Goal: Task Accomplishment & Management: Manage account settings

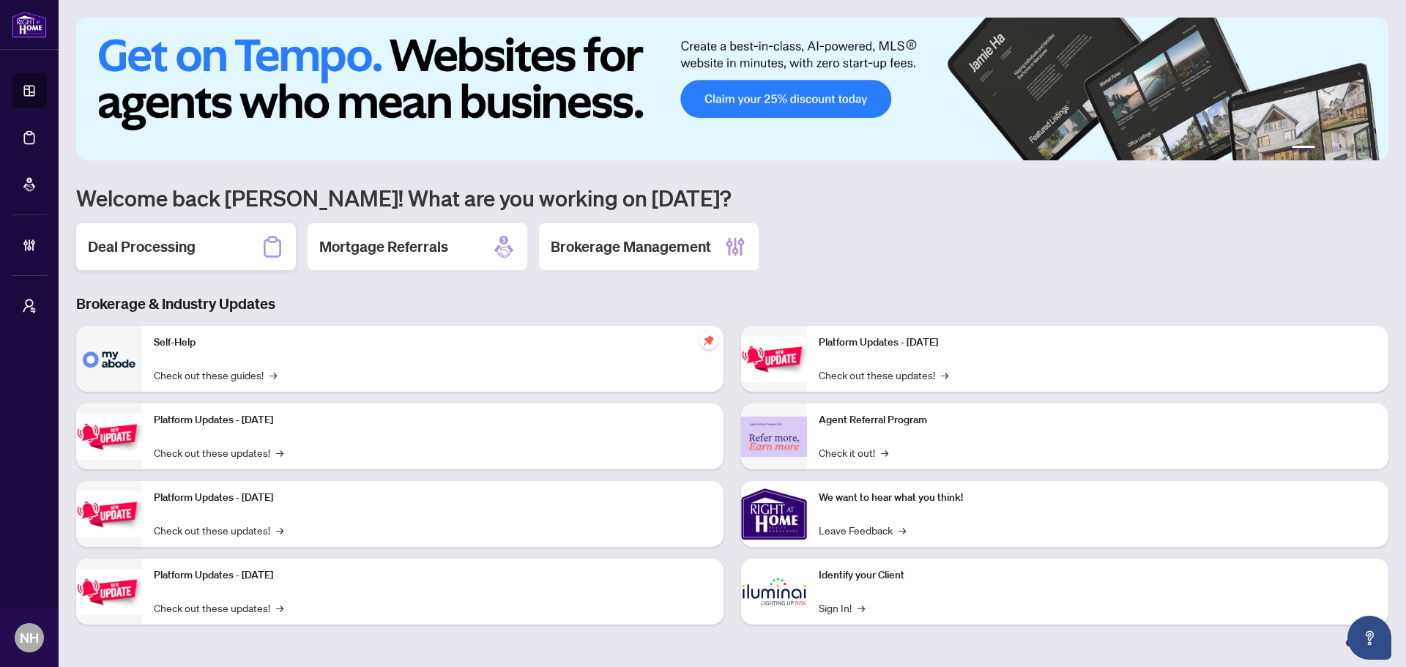
click at [149, 253] on h2 "Deal Processing" at bounding box center [142, 246] width 108 height 20
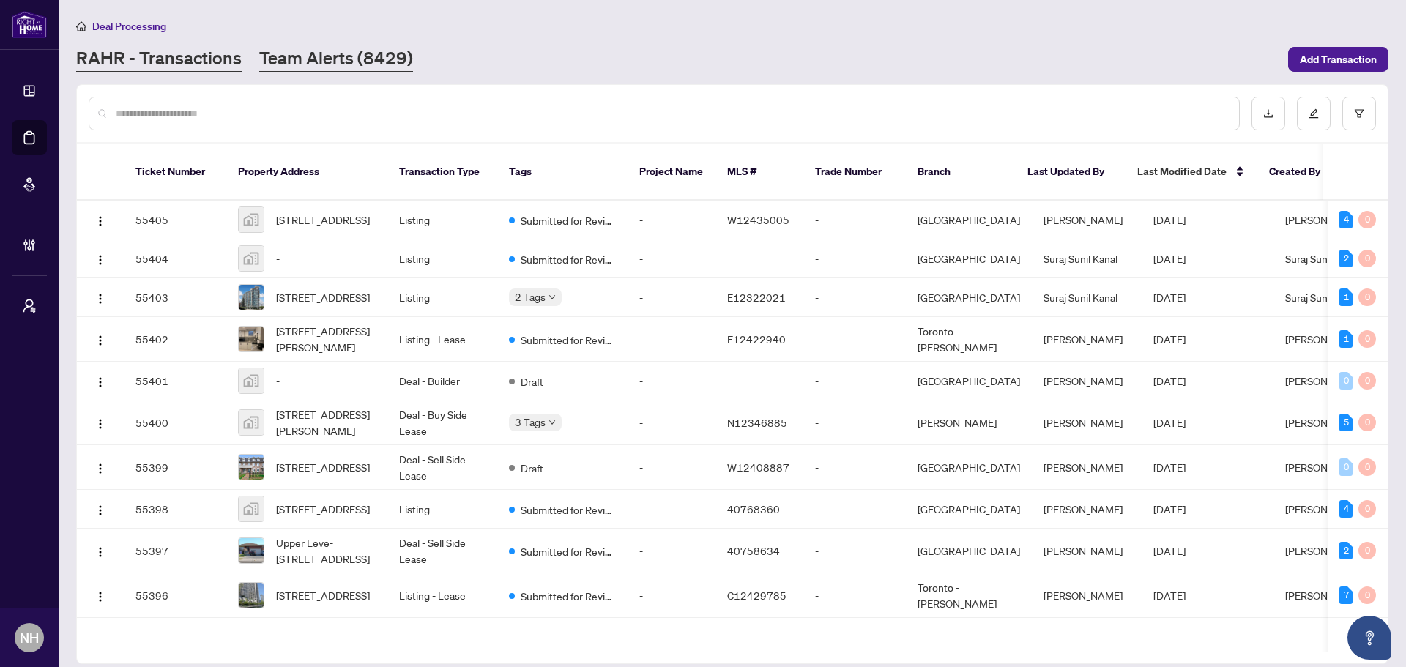
click at [332, 56] on link "Team Alerts (8429)" at bounding box center [336, 59] width 154 height 26
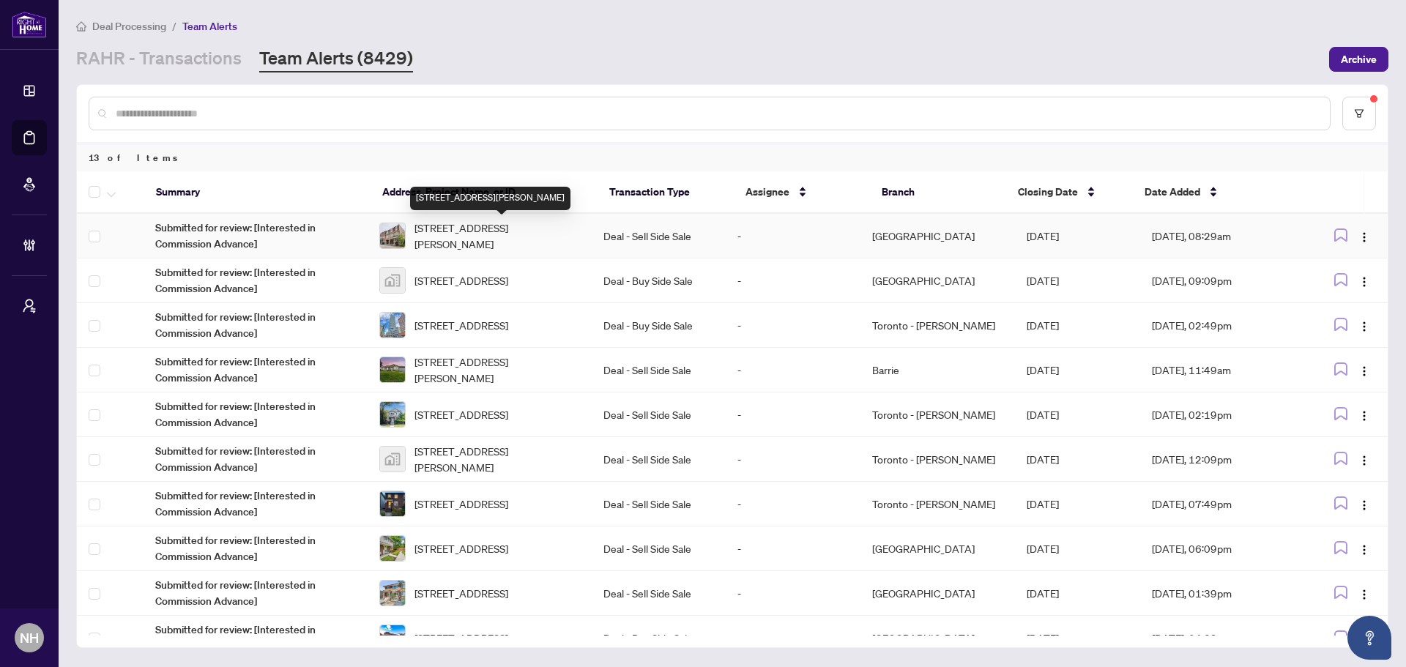
click at [461, 229] on span "[STREET_ADDRESS][PERSON_NAME]" at bounding box center [496, 236] width 165 height 32
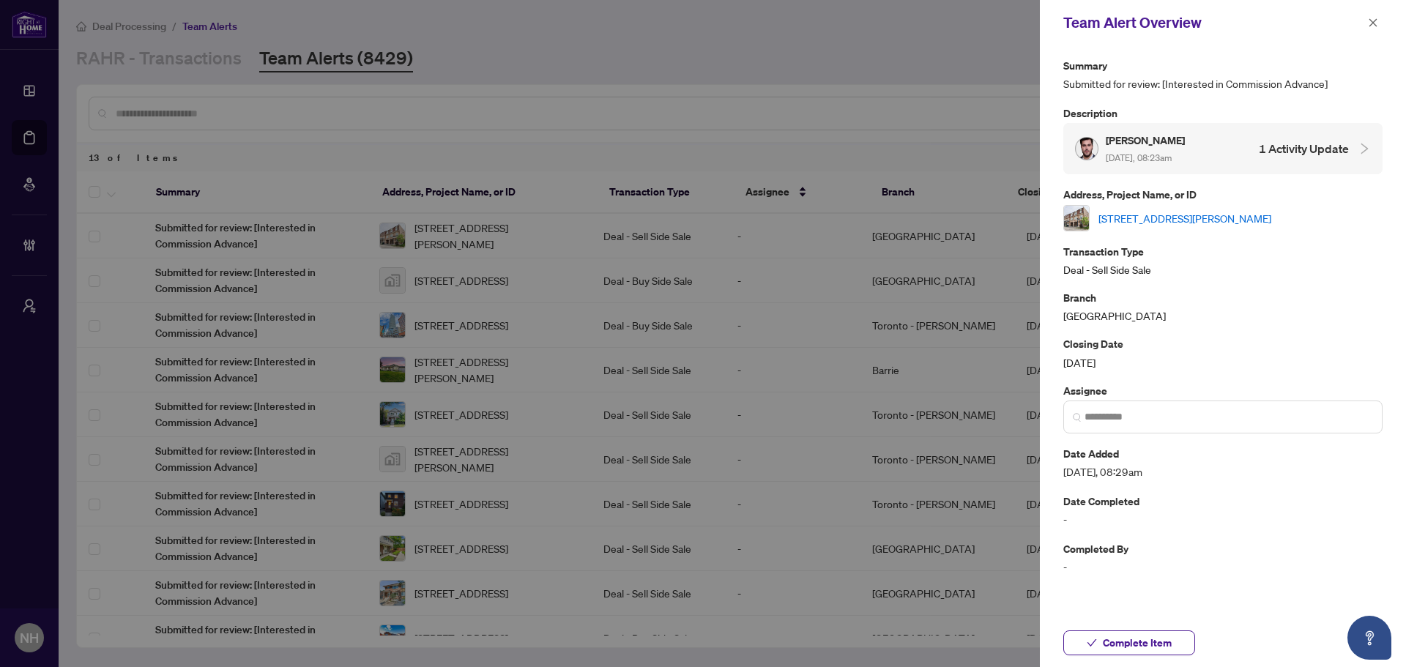
click at [1159, 217] on link "[STREET_ADDRESS][PERSON_NAME]" at bounding box center [1184, 218] width 173 height 16
click at [1364, 29] on button "button" at bounding box center [1372, 23] width 19 height 18
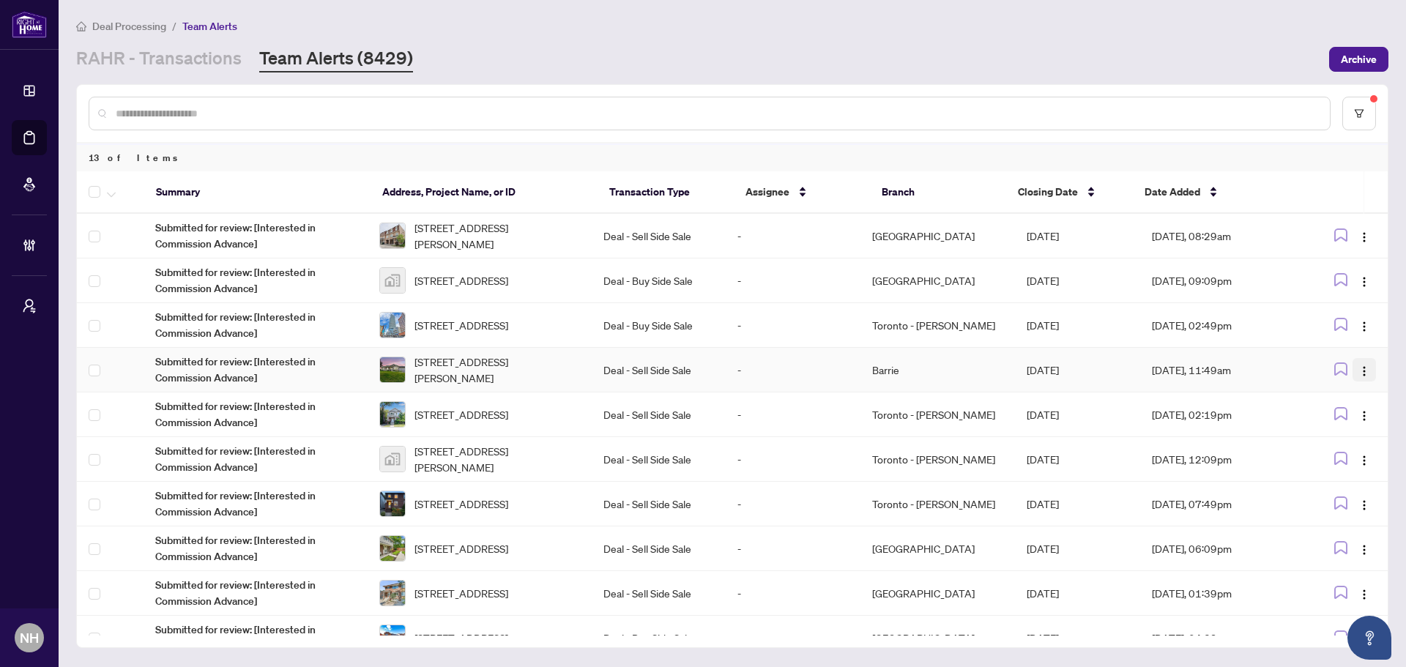
click at [1364, 370] on img "button" at bounding box center [1364, 371] width 12 height 12
click at [1324, 441] on span "Complete Item" at bounding box center [1325, 445] width 68 height 16
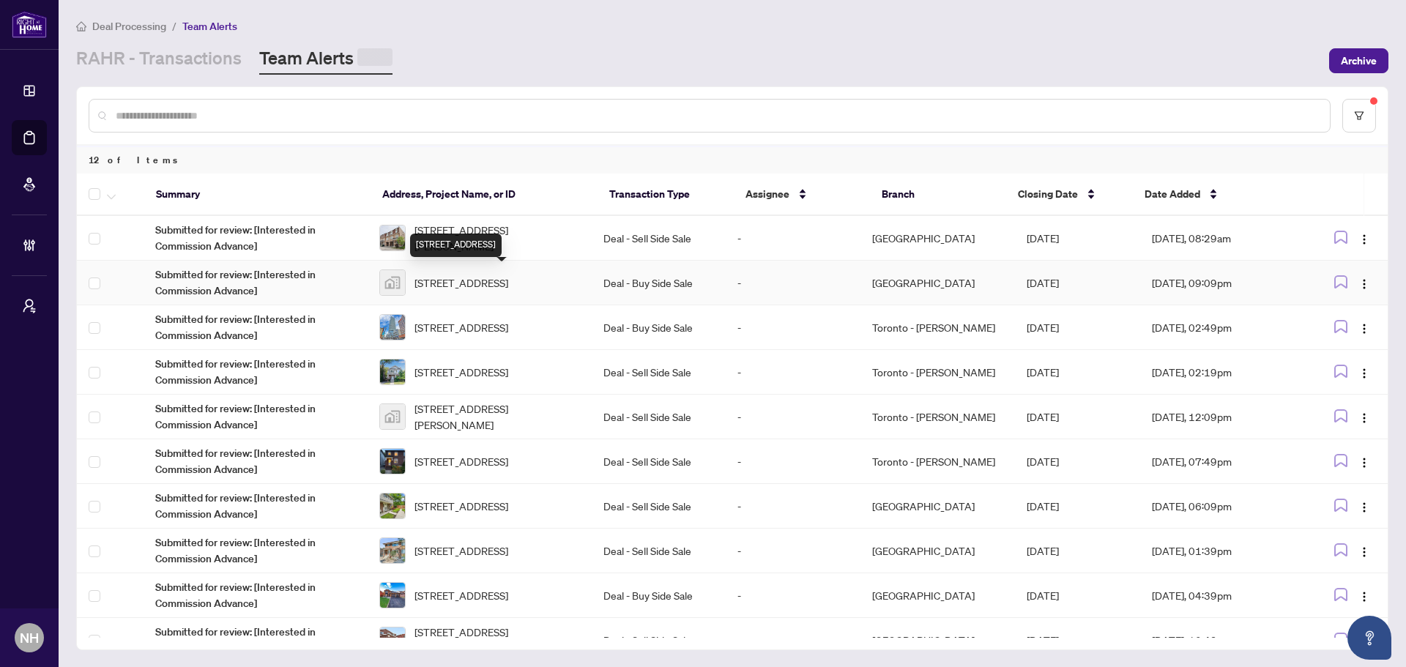
click at [461, 275] on span "[STREET_ADDRESS]" at bounding box center [461, 283] width 94 height 16
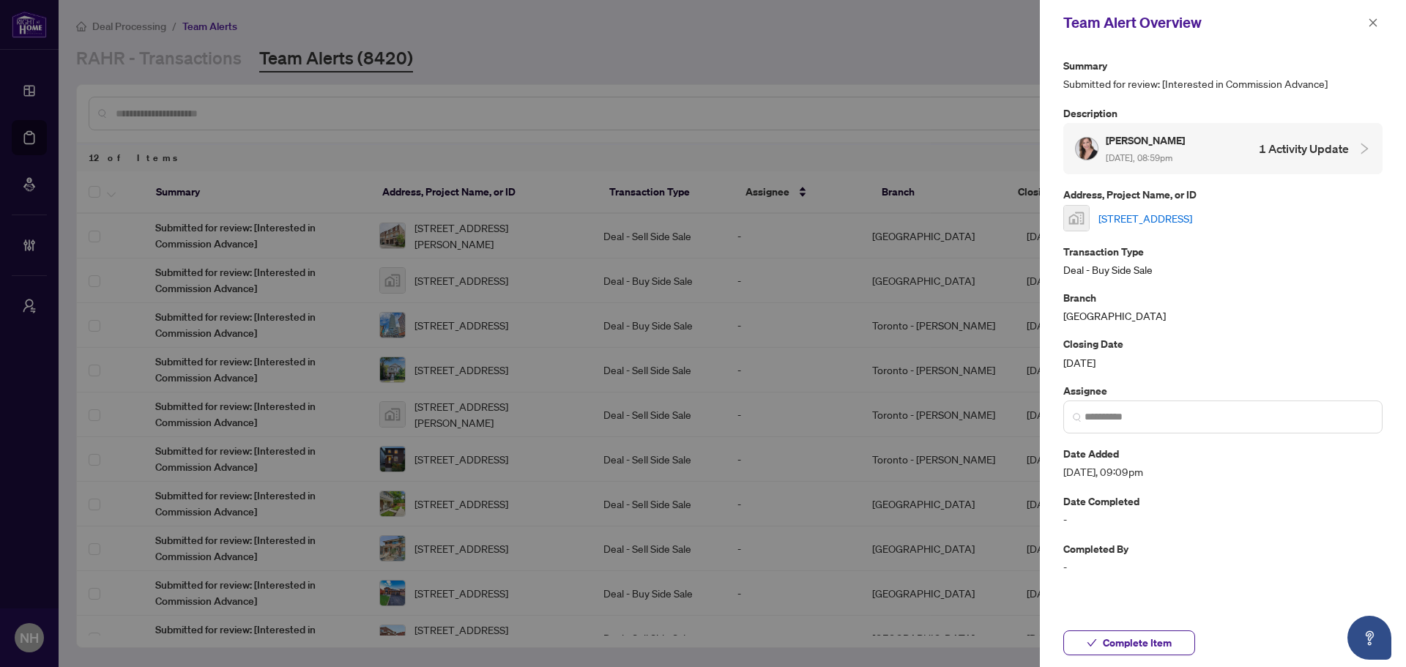
click at [1182, 214] on link "[STREET_ADDRESS]" at bounding box center [1145, 218] width 94 height 16
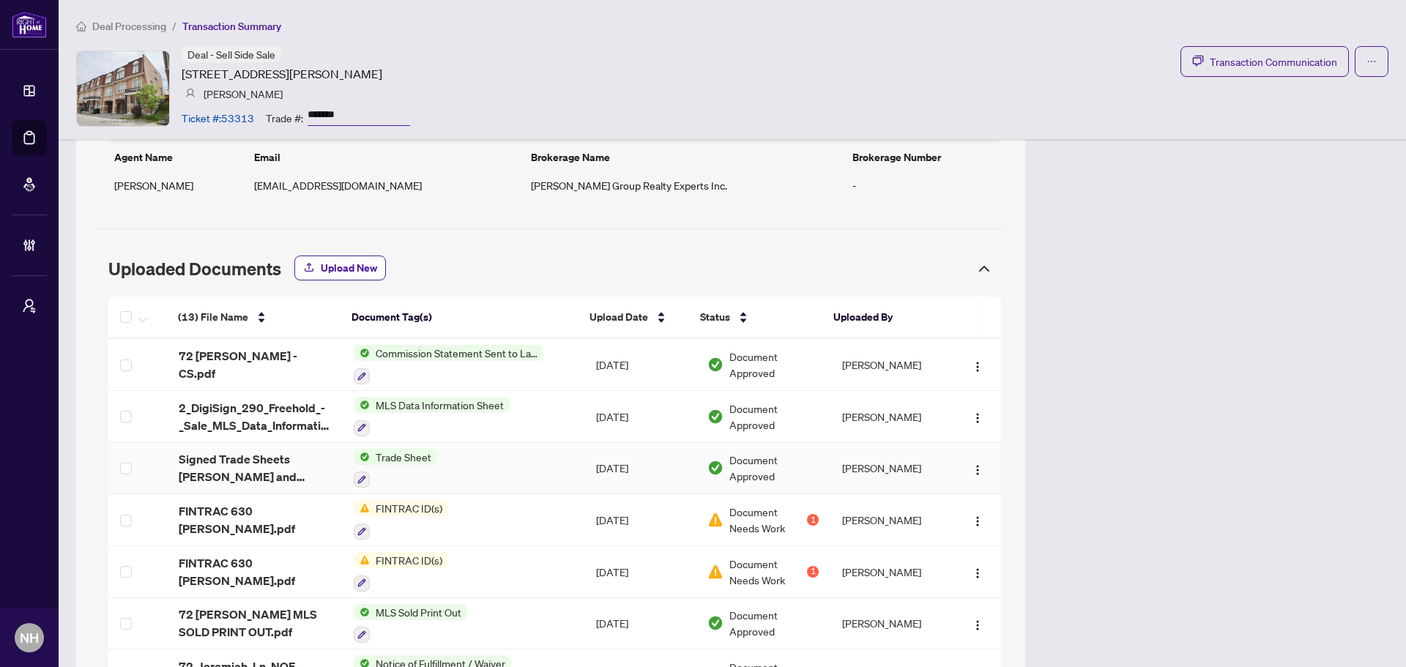
scroll to position [1447, 0]
click at [248, 369] on span "72 [PERSON_NAME] - CS.pdf" at bounding box center [255, 363] width 152 height 35
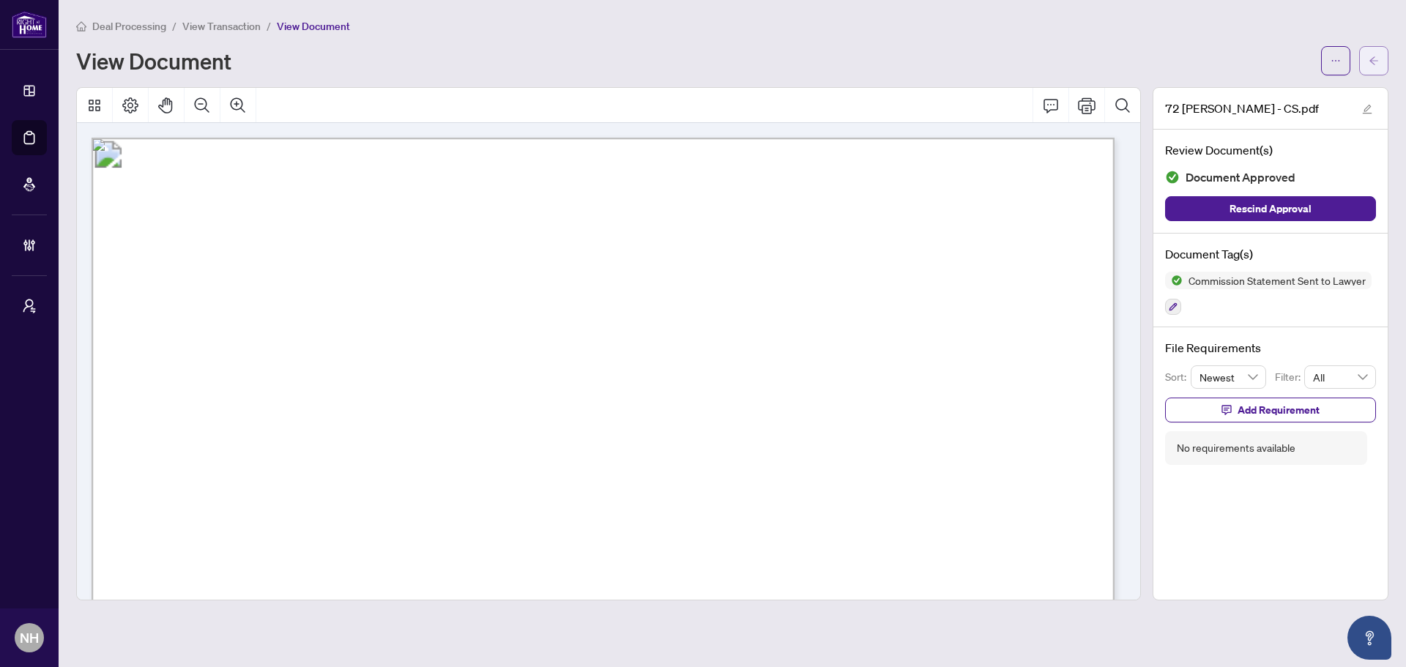
click at [1370, 51] on span "button" at bounding box center [1373, 60] width 10 height 23
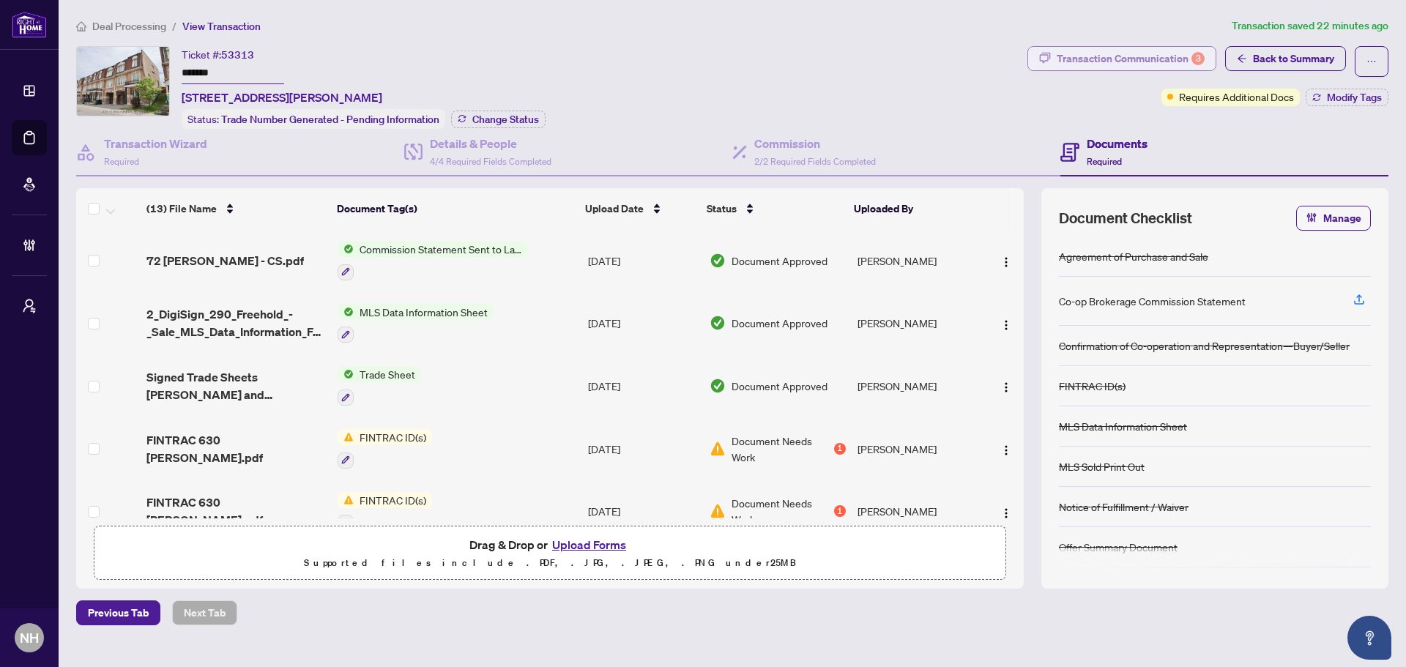
click at [1086, 63] on div "Transaction Communication 3" at bounding box center [1130, 58] width 148 height 23
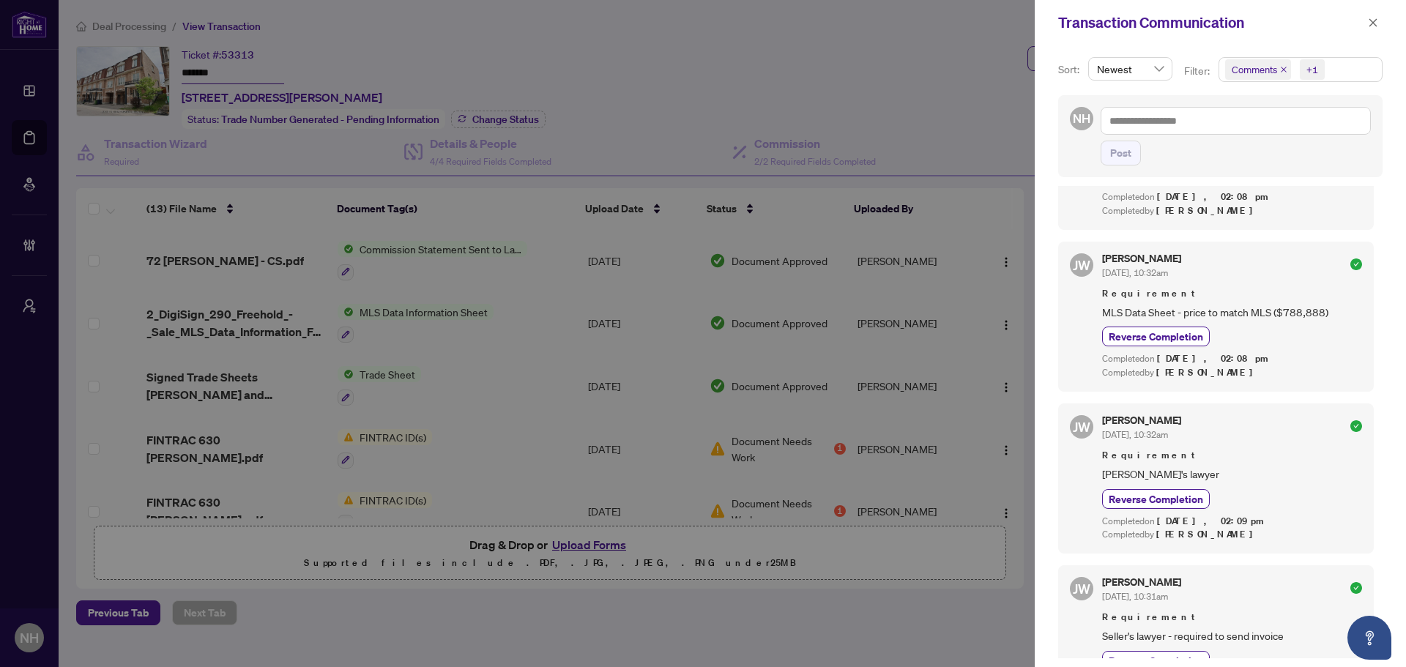
scroll to position [512, 0]
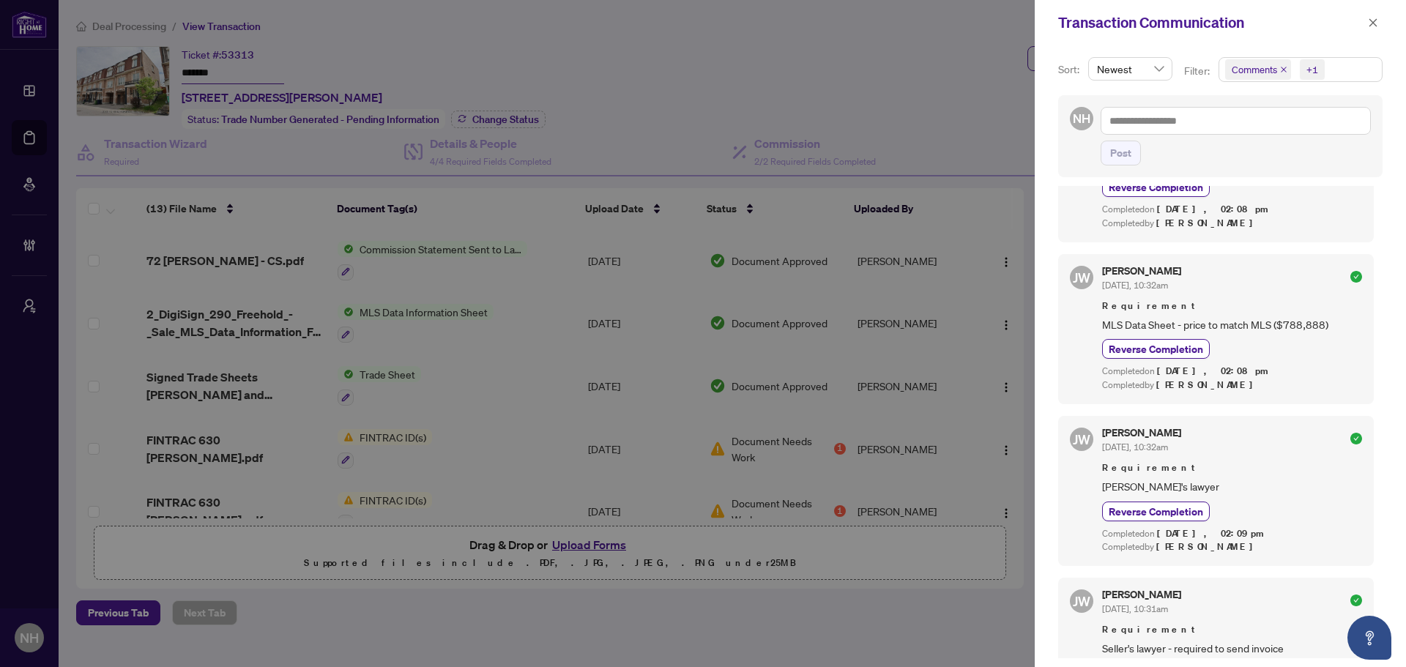
click at [1280, 64] on span "Comments" at bounding box center [1258, 69] width 66 height 20
click at [1282, 70] on icon "close" at bounding box center [1283, 70] width 6 height 6
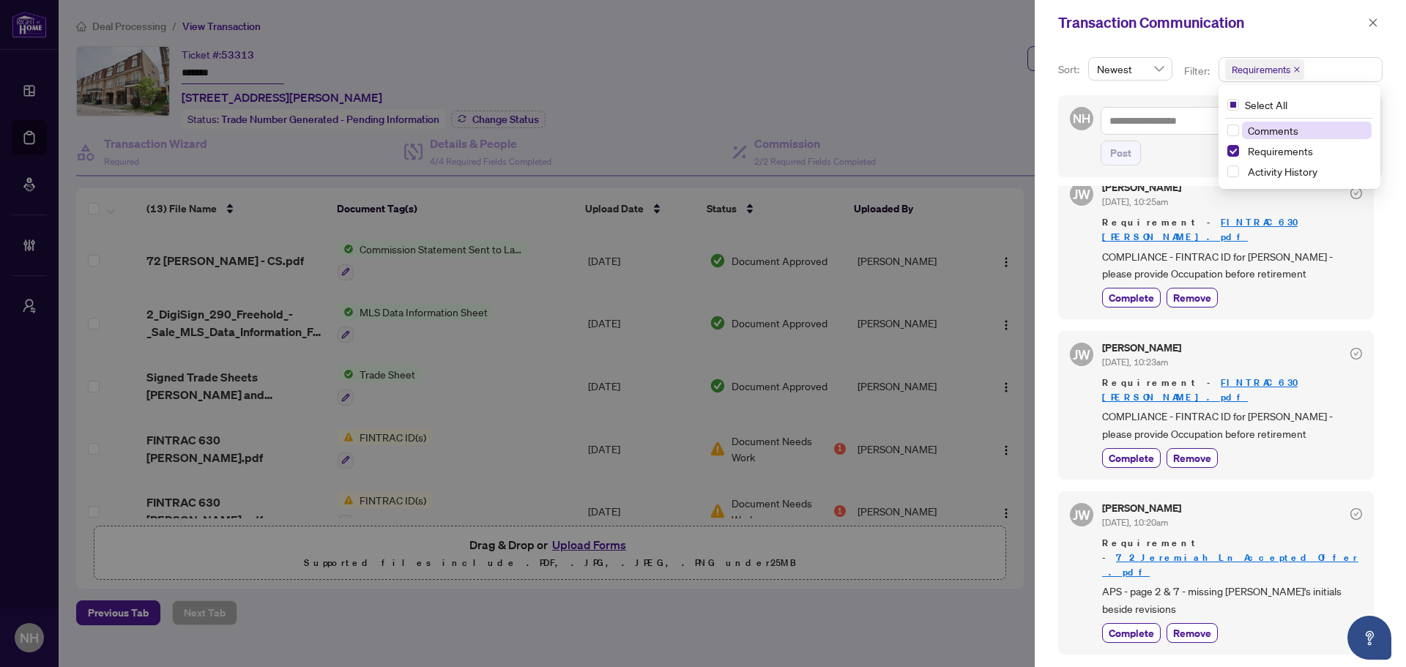
scroll to position [0, 0]
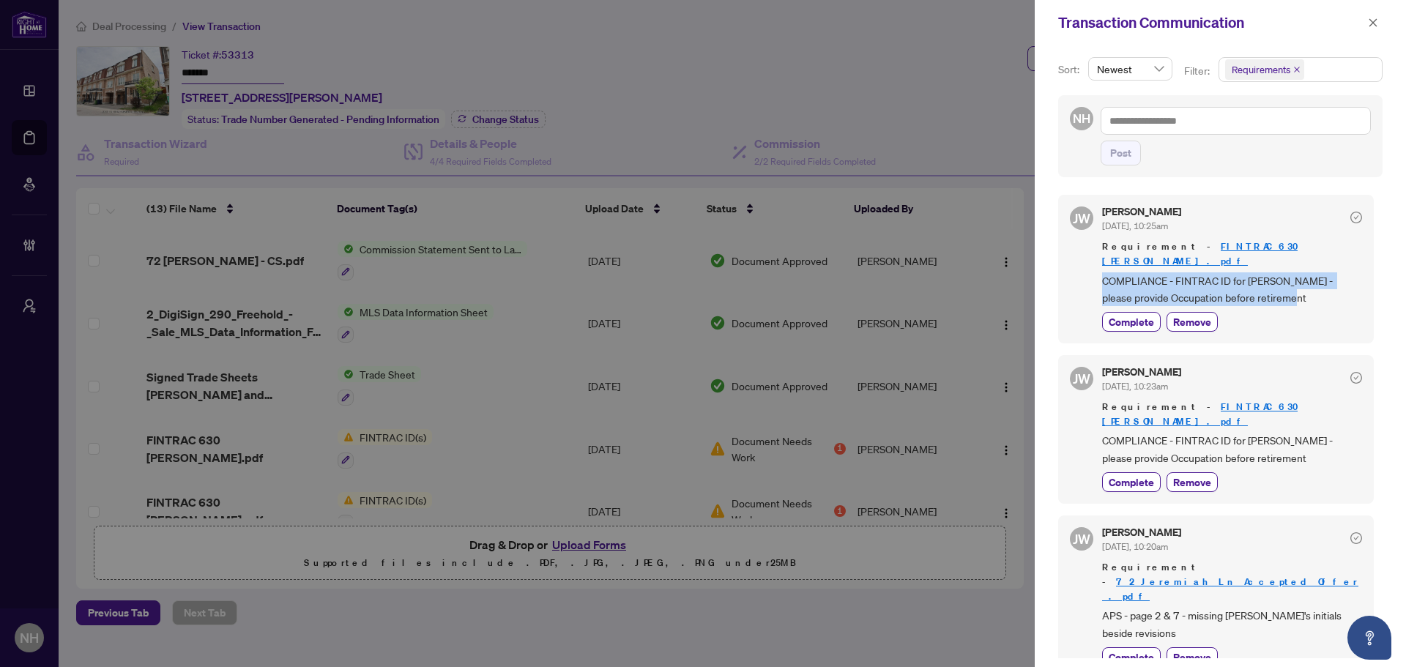
drag, startPoint x: 1100, startPoint y: 261, endPoint x: 1283, endPoint y: 287, distance: 184.9
click at [1283, 287] on div "JW Jackie Wu Sep/30/2025, 10:25am Requirement - FINTRAC 630 MILAN BUCAN.pdf COM…" at bounding box center [1216, 269] width 316 height 149
copy span "COMPLIANCE - FINTRAC ID for Milan Bucan - please provide Occupation before reti…"
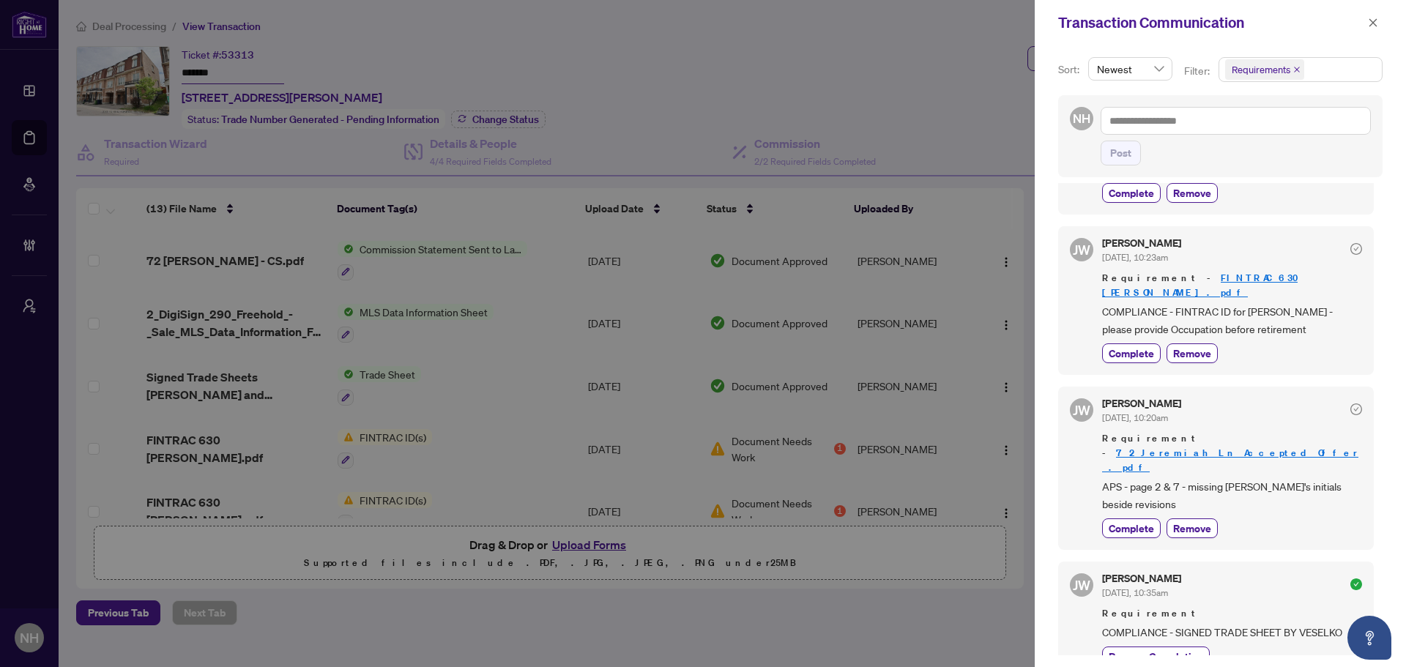
scroll to position [146, 0]
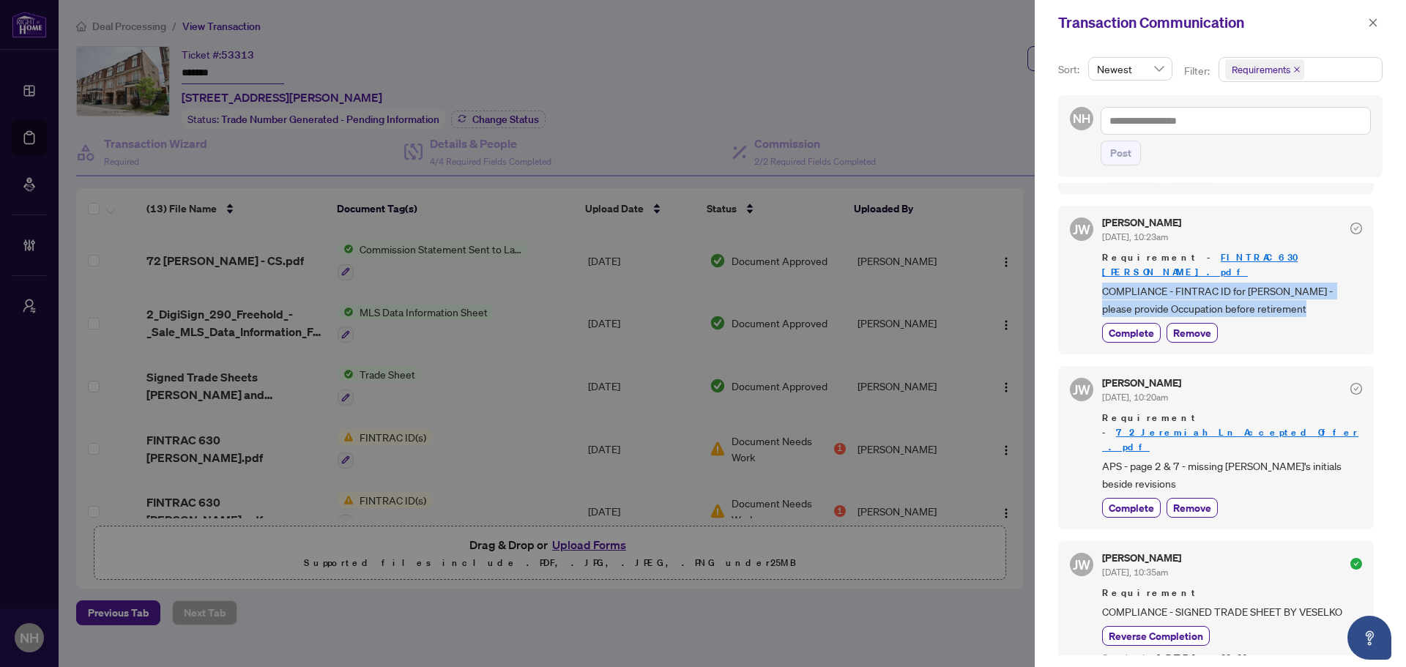
drag, startPoint x: 1097, startPoint y: 267, endPoint x: 1297, endPoint y: 281, distance: 200.4
click at [1297, 281] on div "JW Jackie Wu Sep/30/2025, 10:23am Requirement - FINTRAC 630 MIRJANA BUCAN.pdf C…" at bounding box center [1216, 280] width 316 height 149
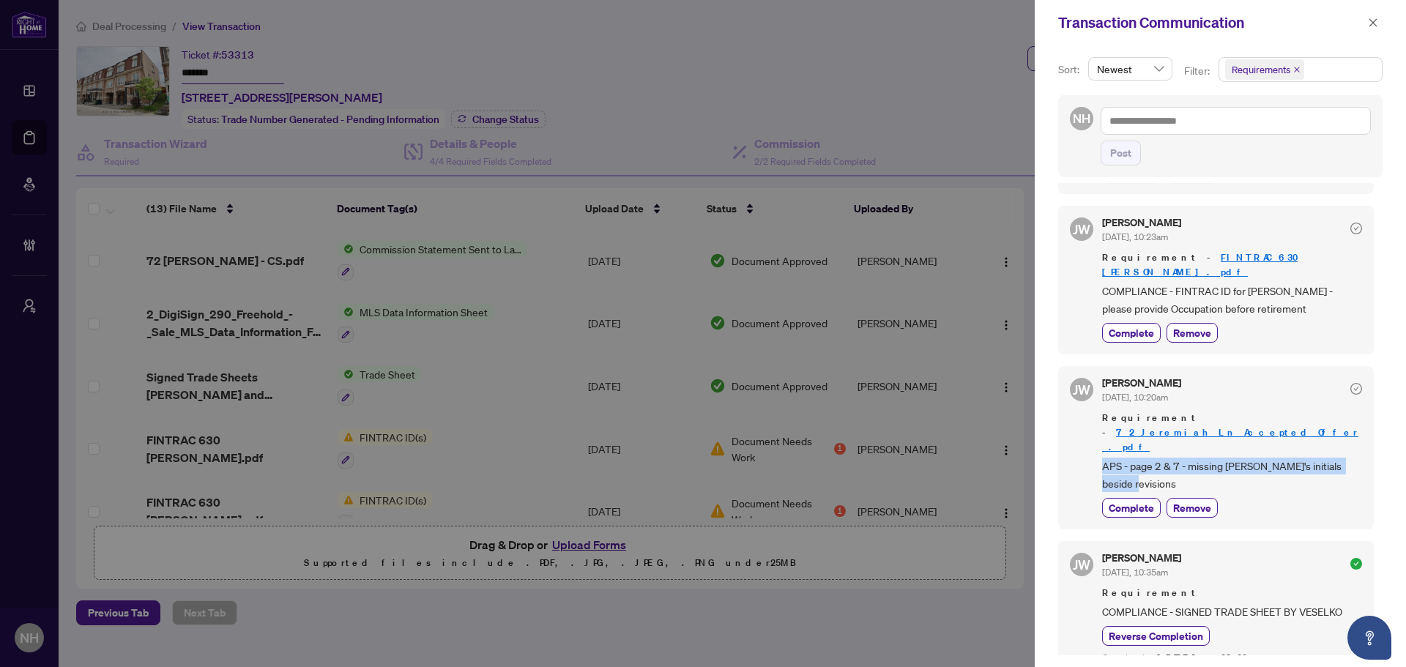
drag, startPoint x: 1103, startPoint y: 408, endPoint x: 1163, endPoint y: 425, distance: 62.6
click at [1163, 425] on div "JW Jackie Wu Sep/30/2025, 10:20am Requirement - 72_Jeremiah_Ln_Accepted_Offer_.…" at bounding box center [1216, 447] width 316 height 163
copy span "APS - page 2 & 7 - missing Buyer's initials beside revisions"
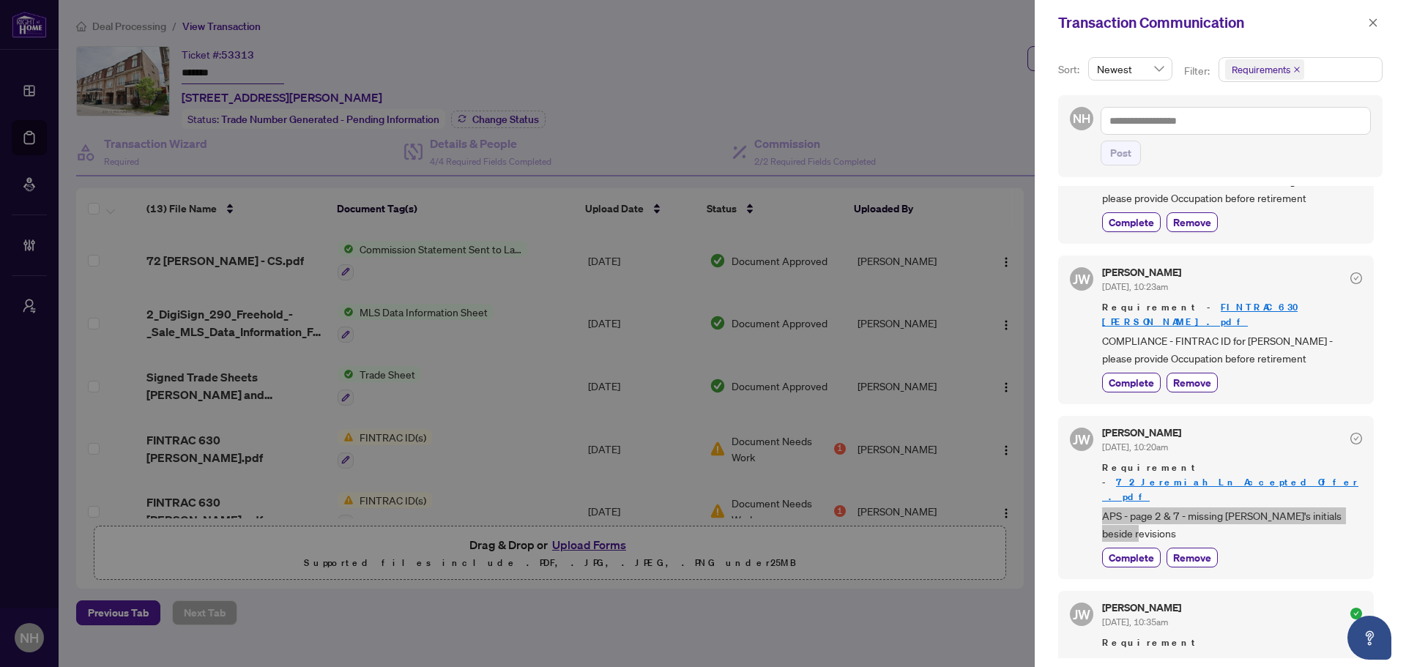
scroll to position [0, 0]
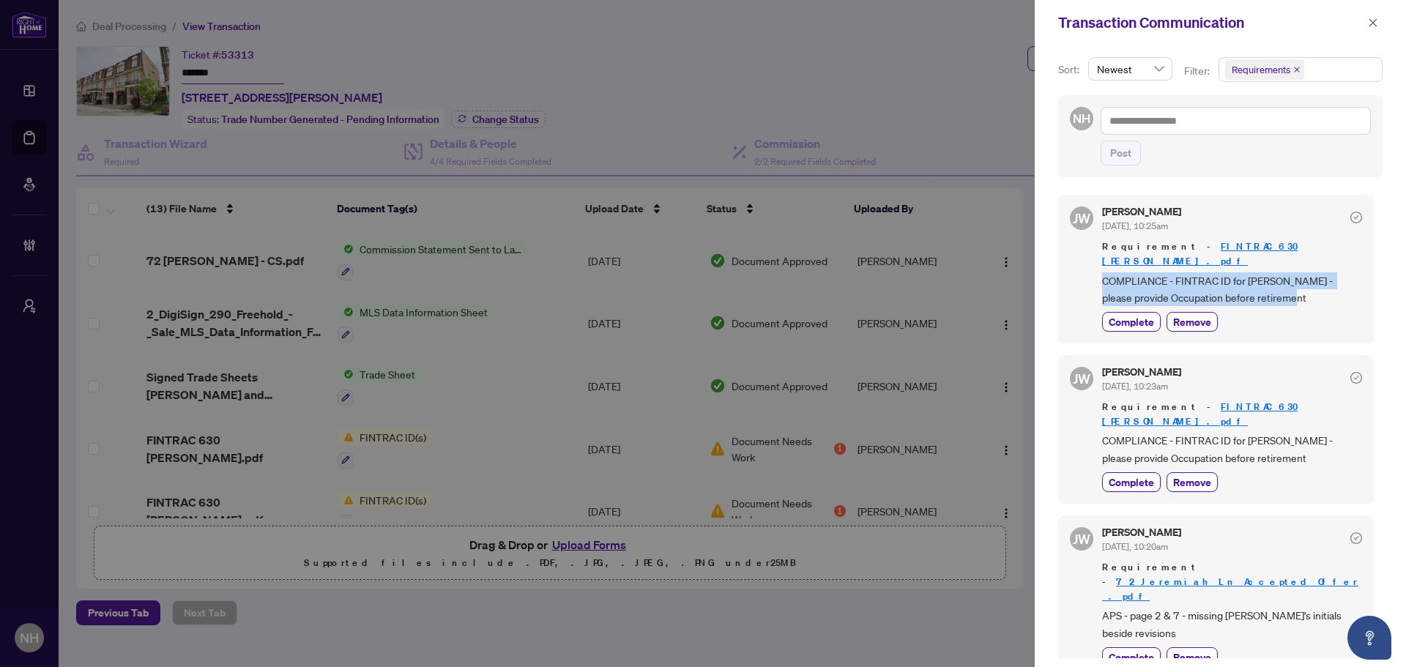
drag, startPoint x: 1099, startPoint y: 263, endPoint x: 1279, endPoint y: 286, distance: 181.5
click at [1279, 286] on div "JW Jackie Wu Sep/30/2025, 10:25am Requirement - FINTRAC 630 MILAN BUCAN.pdf COM…" at bounding box center [1216, 269] width 316 height 149
copy span "COMPLIANCE - FINTRAC ID for Milan Bucan - please provide Occupation before reti…"
click at [1369, 23] on icon "close" at bounding box center [1373, 23] width 10 height 10
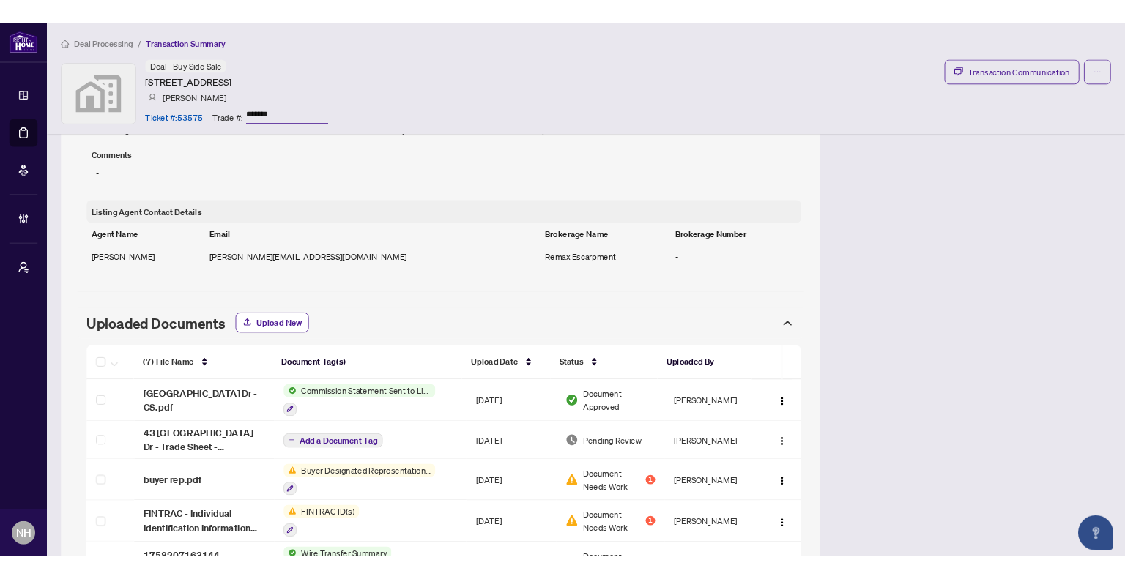
scroll to position [1171, 0]
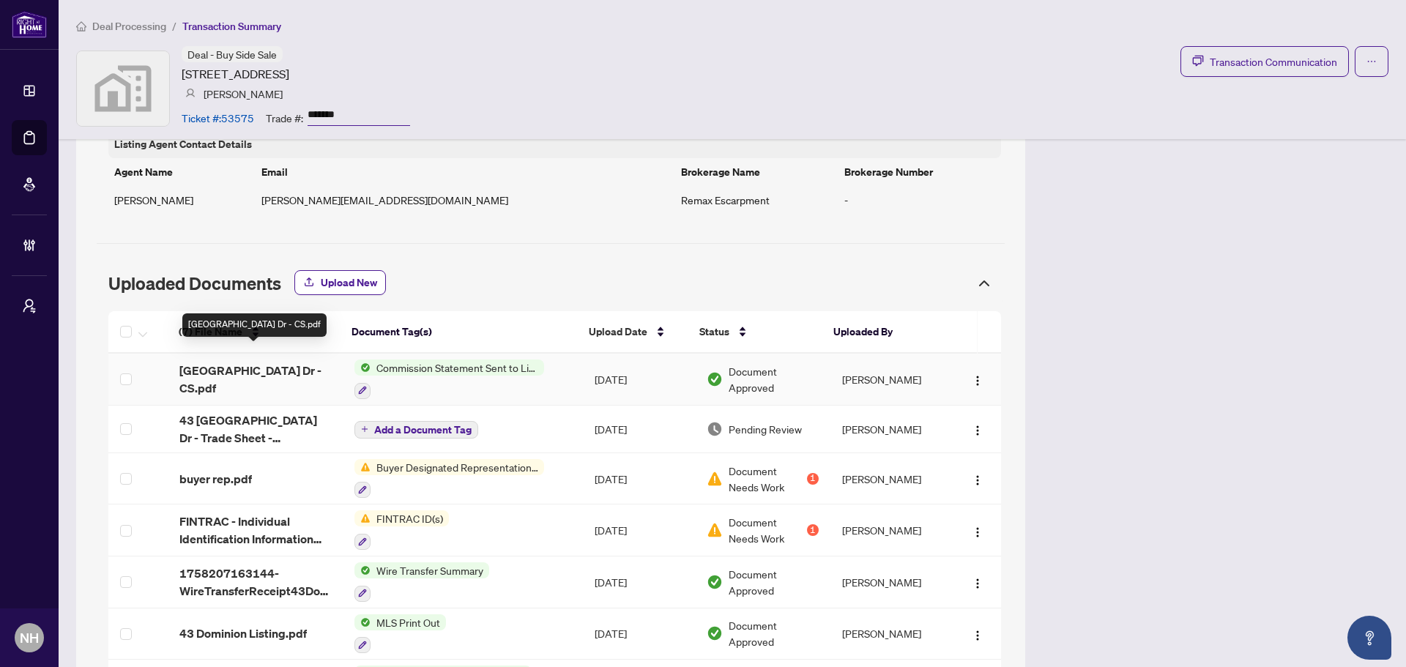
click at [223, 362] on span "43 Dominion Gardens Dr - CS.pdf" at bounding box center [255, 379] width 152 height 35
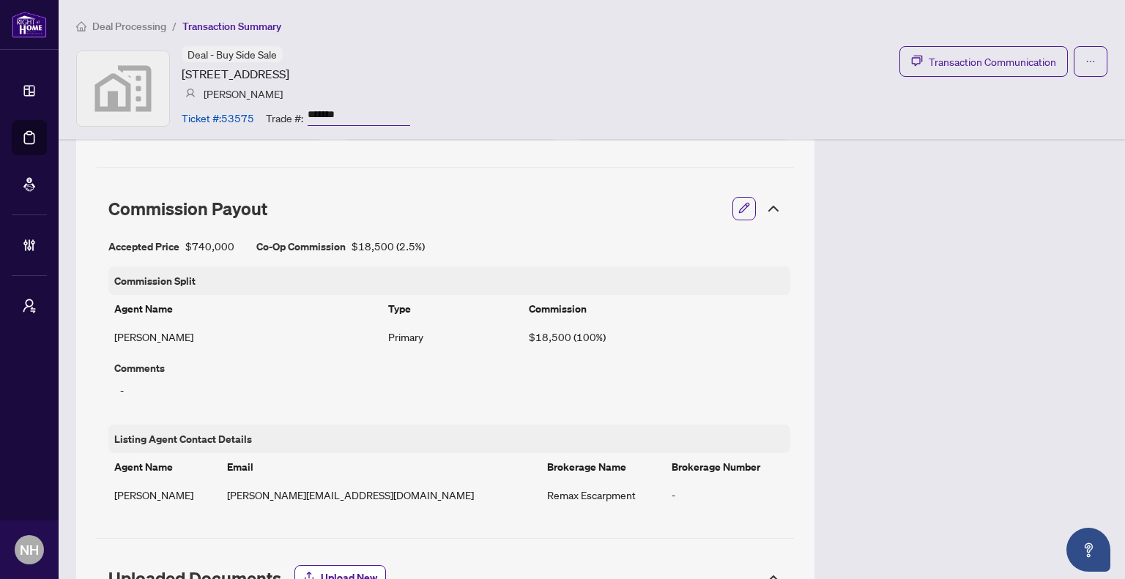
scroll to position [879, 0]
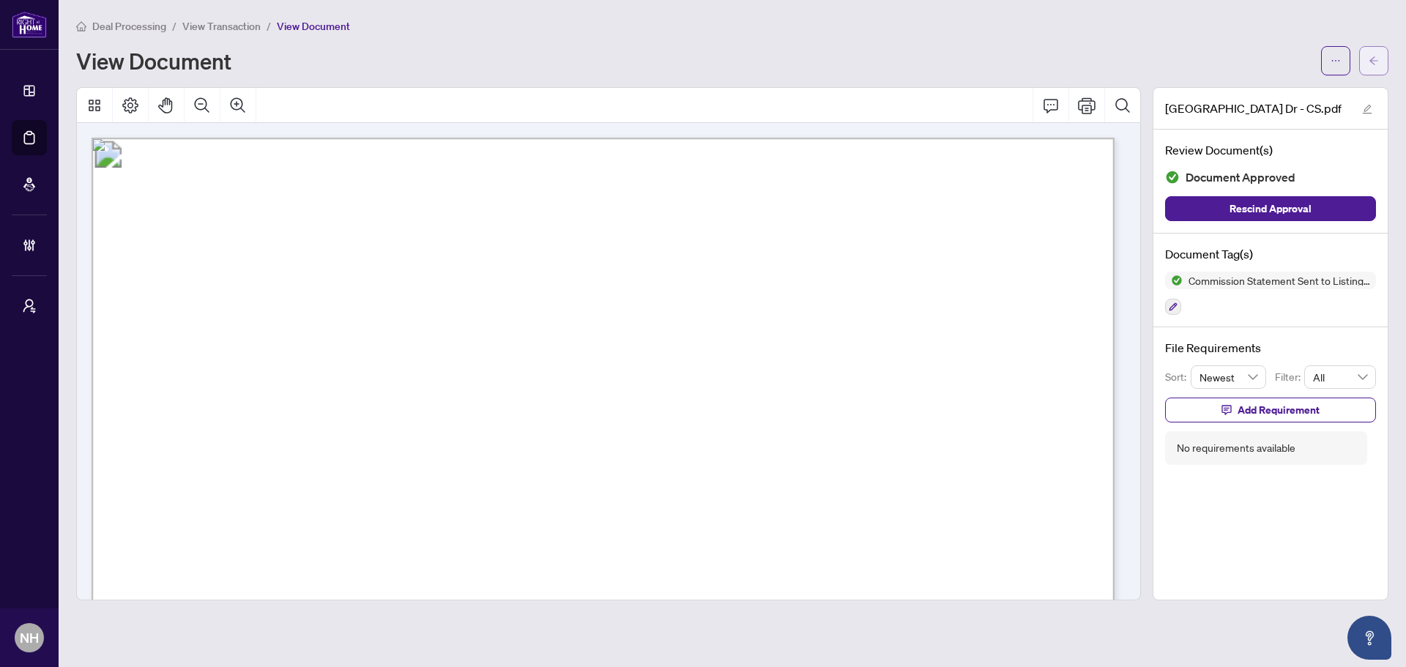
click at [1378, 68] on span "button" at bounding box center [1373, 60] width 10 height 23
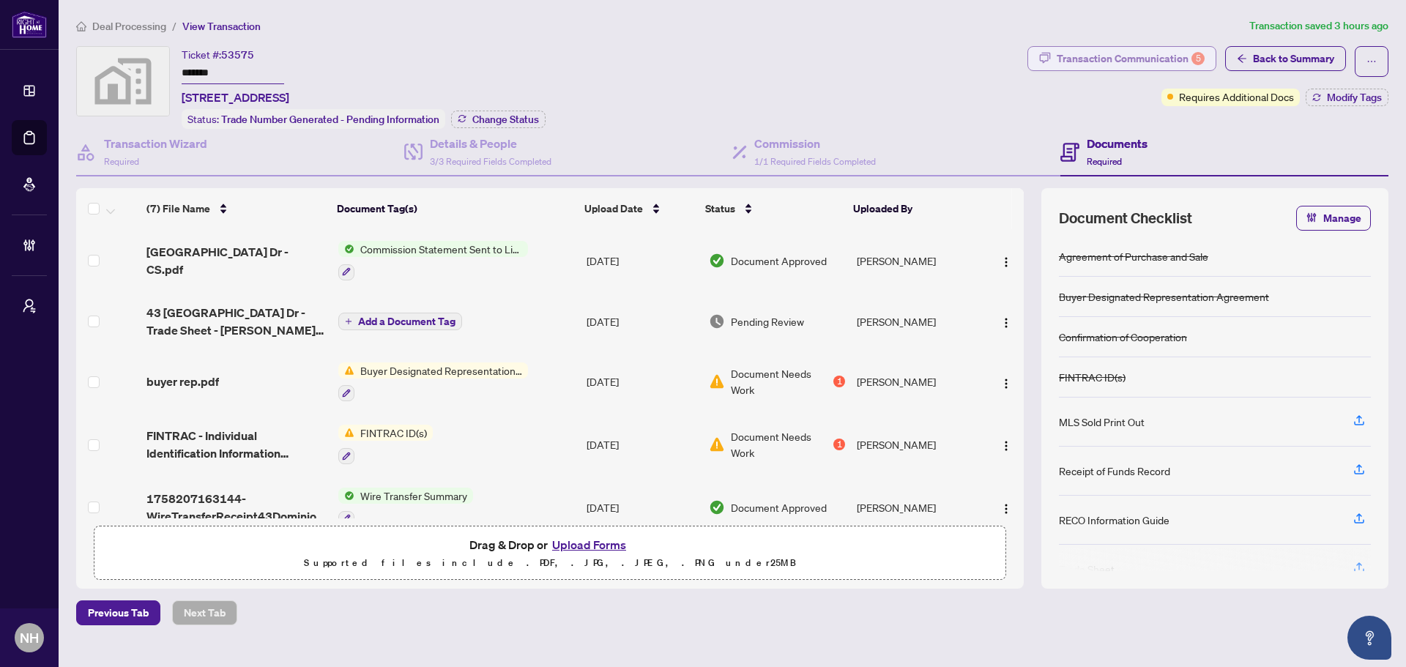
click at [1124, 60] on div "Transaction Communication 5" at bounding box center [1130, 58] width 148 height 23
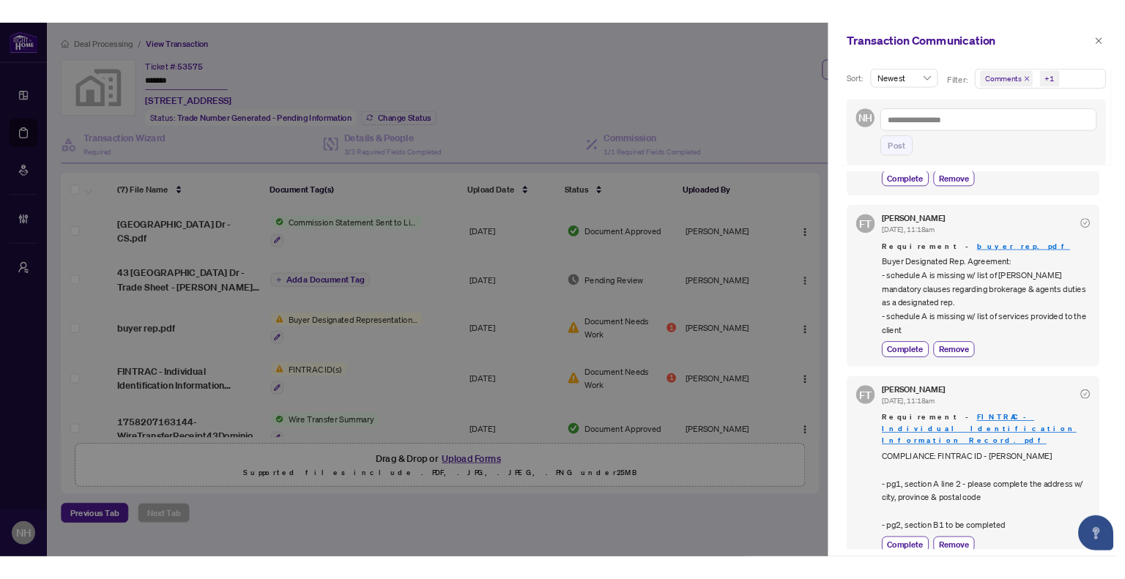
scroll to position [3, 0]
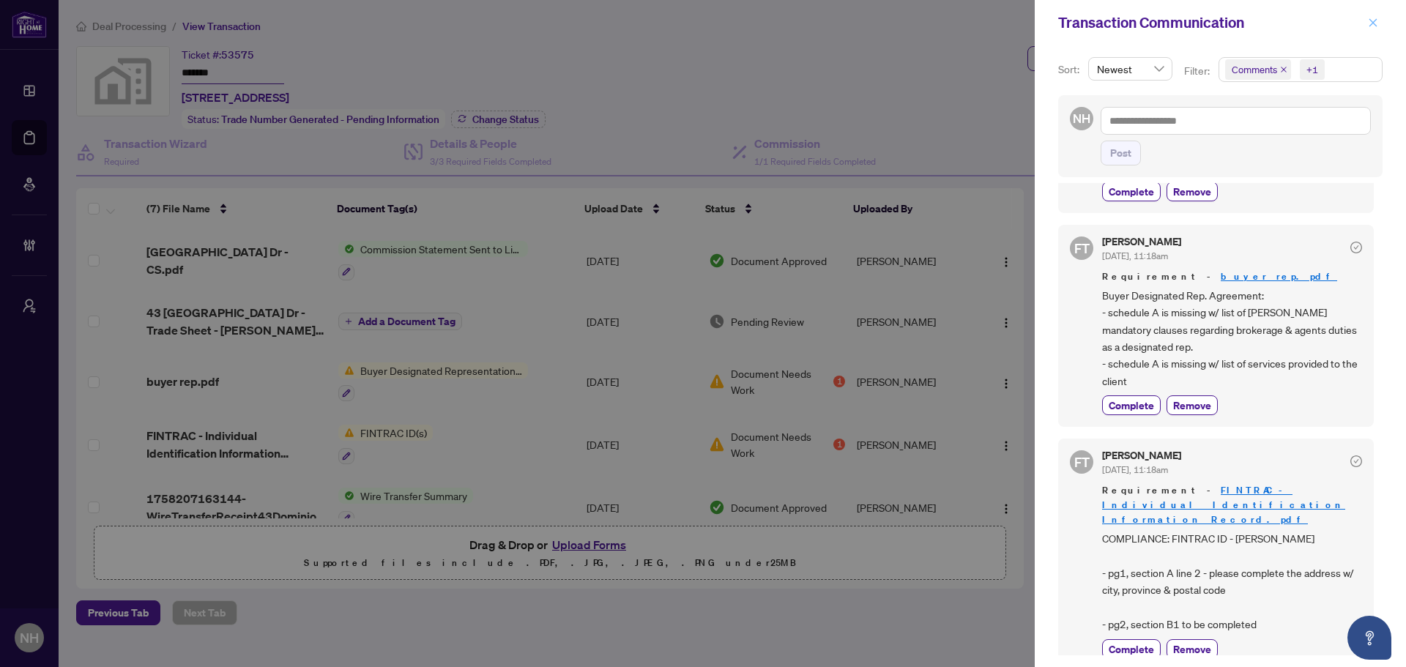
click at [1367, 27] on button "button" at bounding box center [1372, 23] width 19 height 18
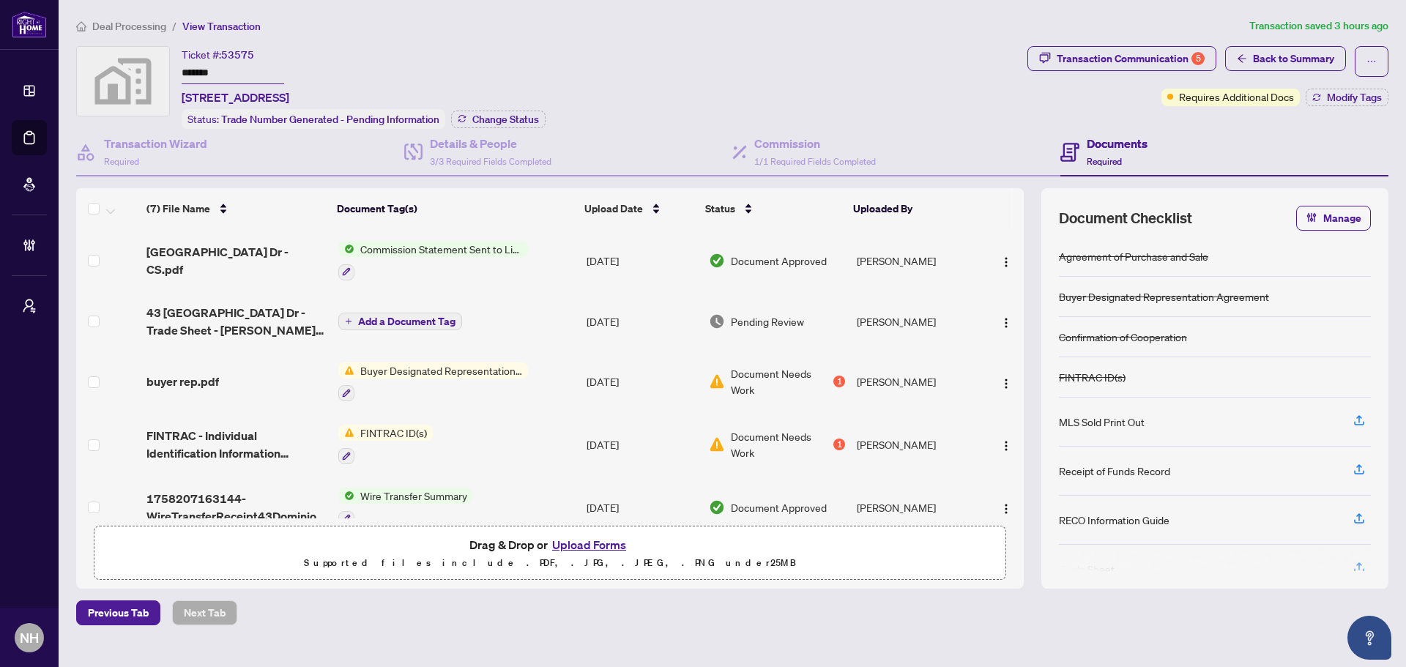
click at [136, 23] on span "Deal Processing" at bounding box center [129, 26] width 74 height 13
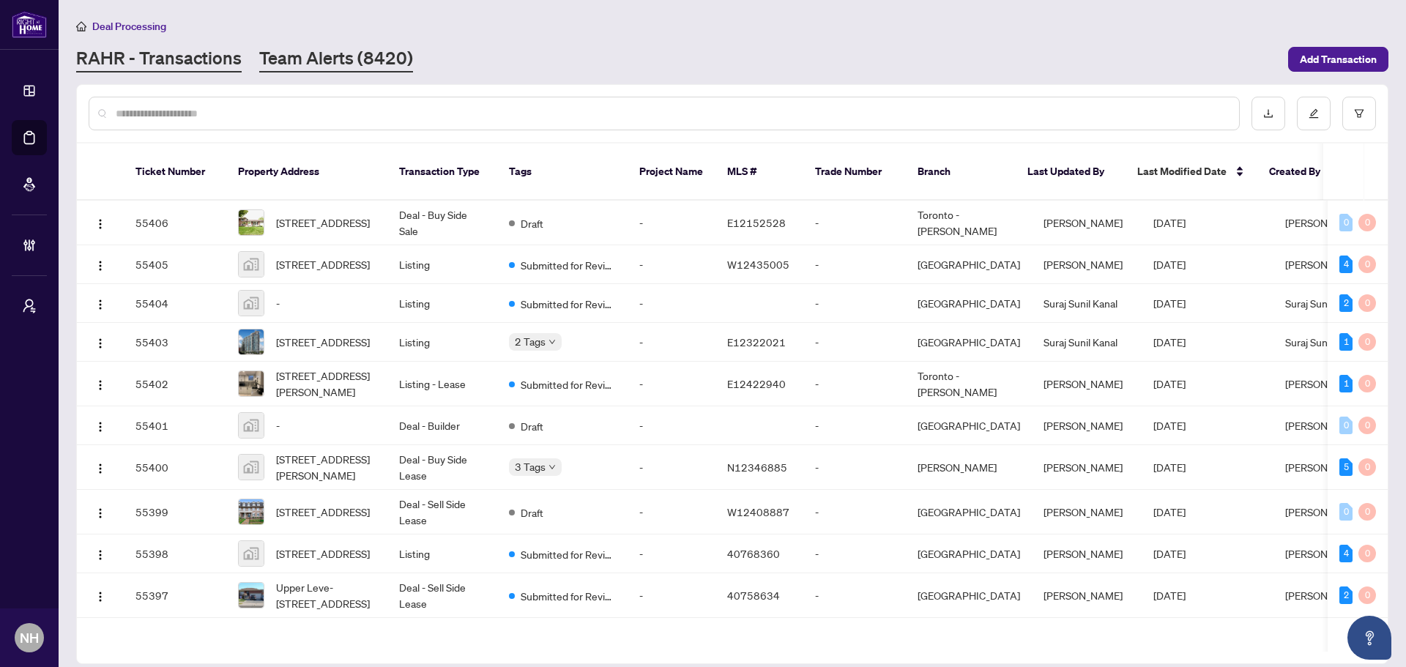
click at [333, 56] on link "Team Alerts (8420)" at bounding box center [336, 59] width 154 height 26
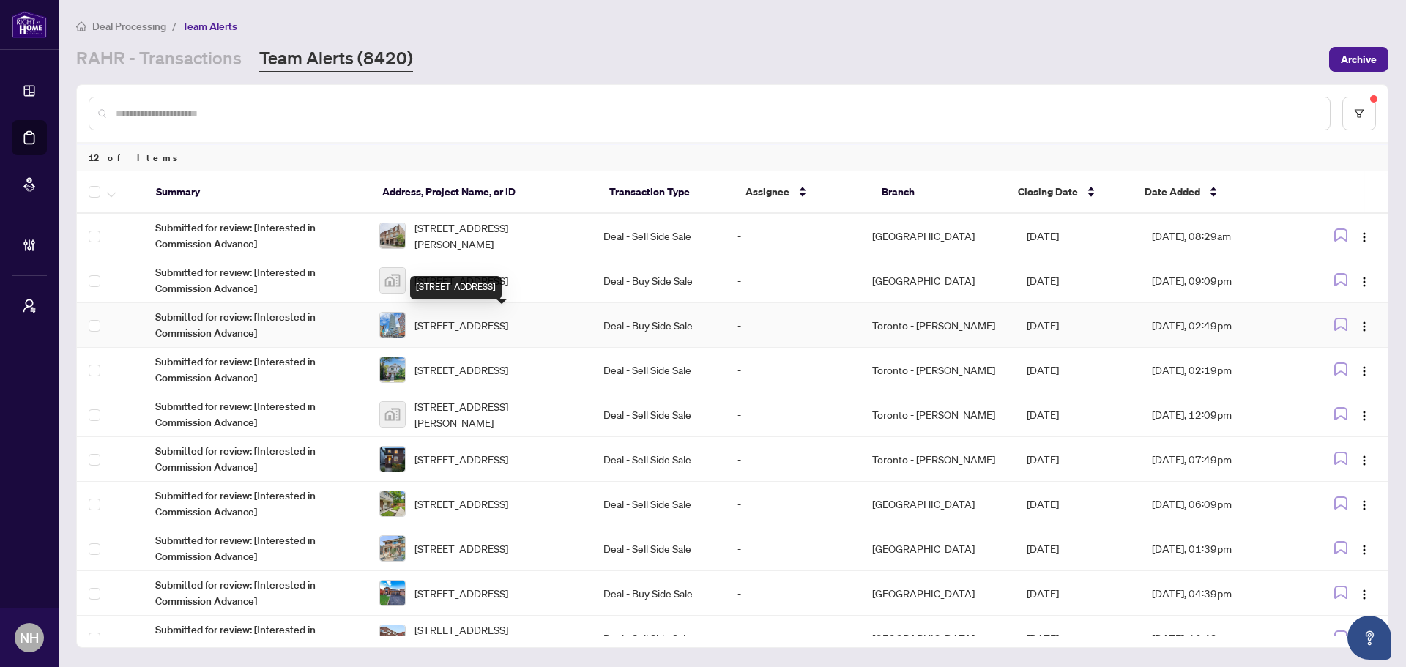
click at [503, 326] on span "2709-403 Church St, Toronto, Ontario M4Y 0C9, Canada" at bounding box center [461, 325] width 94 height 16
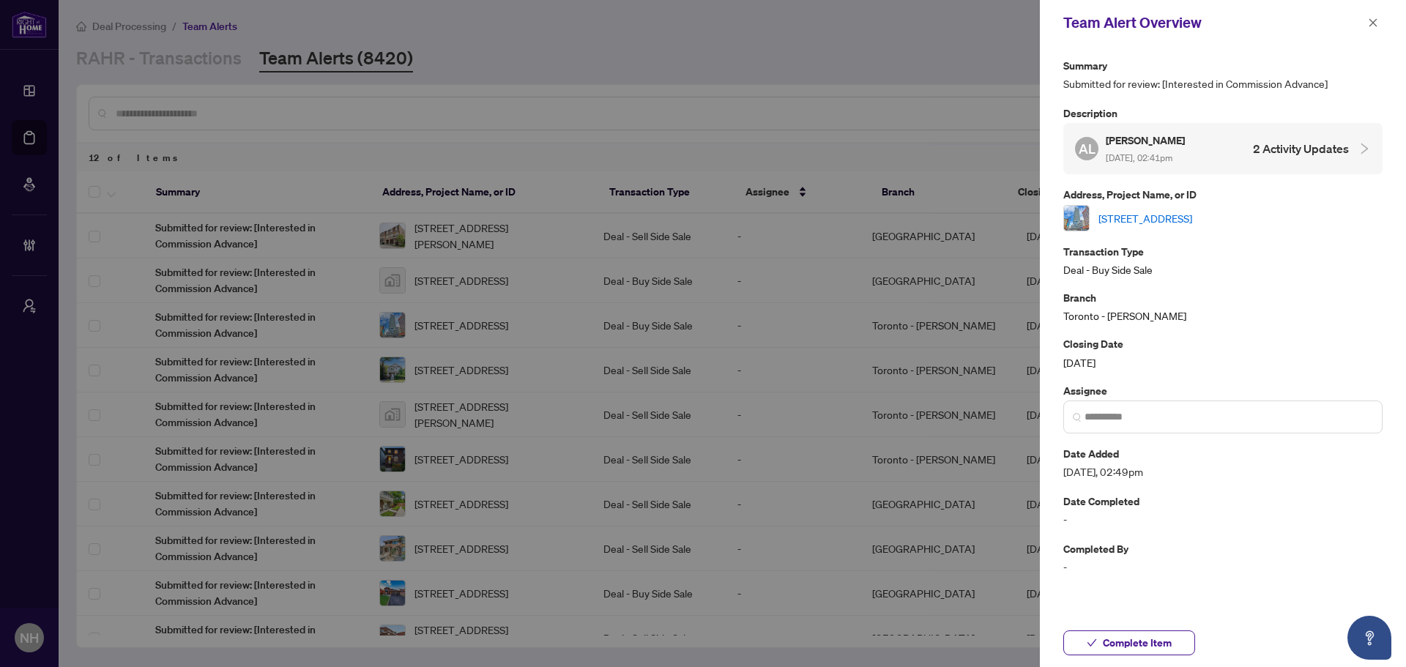
click at [1164, 218] on link "2709-403 Church St, Toronto, Ontario M4Y 0C9, Canada" at bounding box center [1145, 218] width 94 height 16
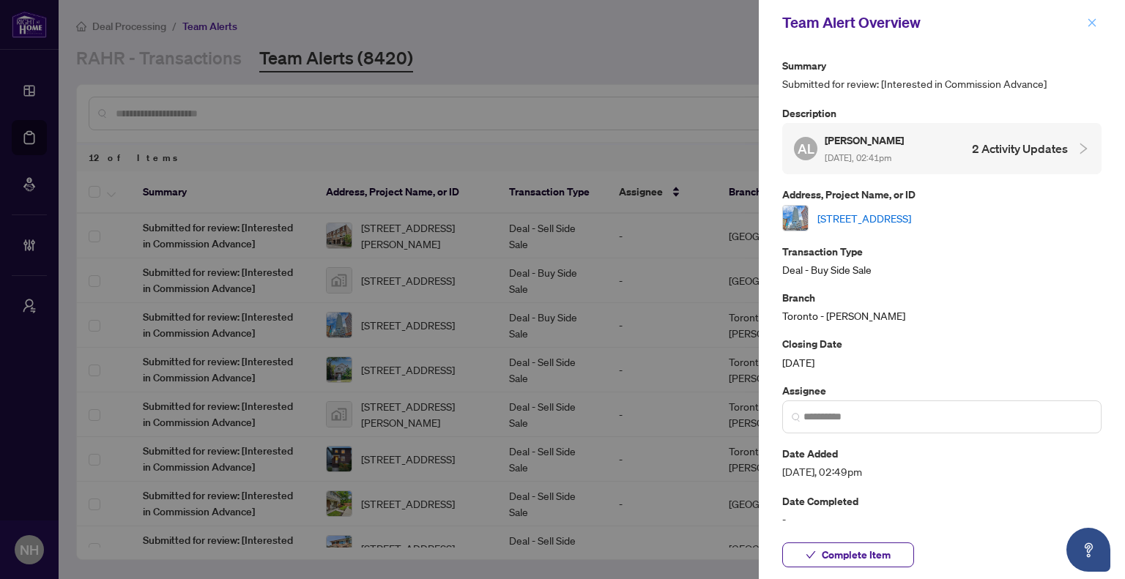
click at [1085, 24] on button "button" at bounding box center [1091, 23] width 19 height 18
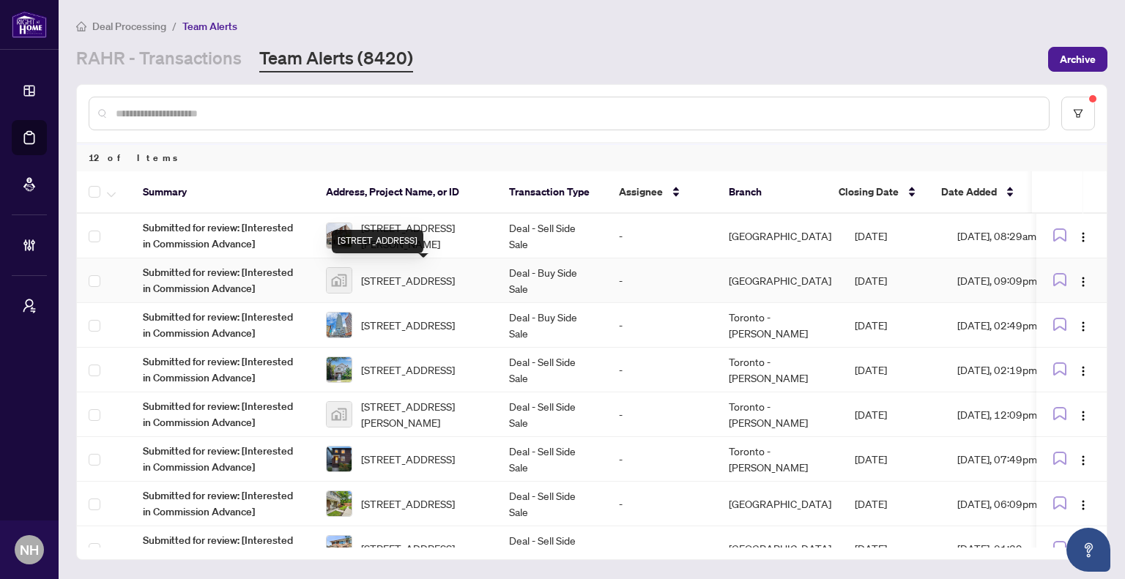
click at [422, 280] on span "43 Dominion Gardens Drive, Georgetown, ON, Canada" at bounding box center [408, 280] width 94 height 16
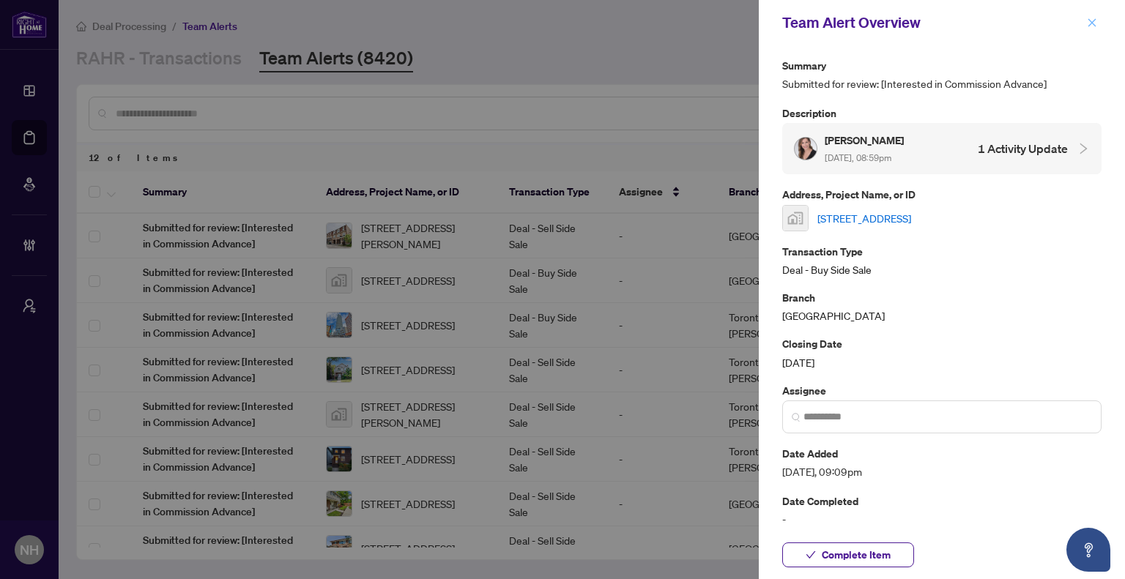
click at [1098, 17] on button "button" at bounding box center [1091, 23] width 19 height 18
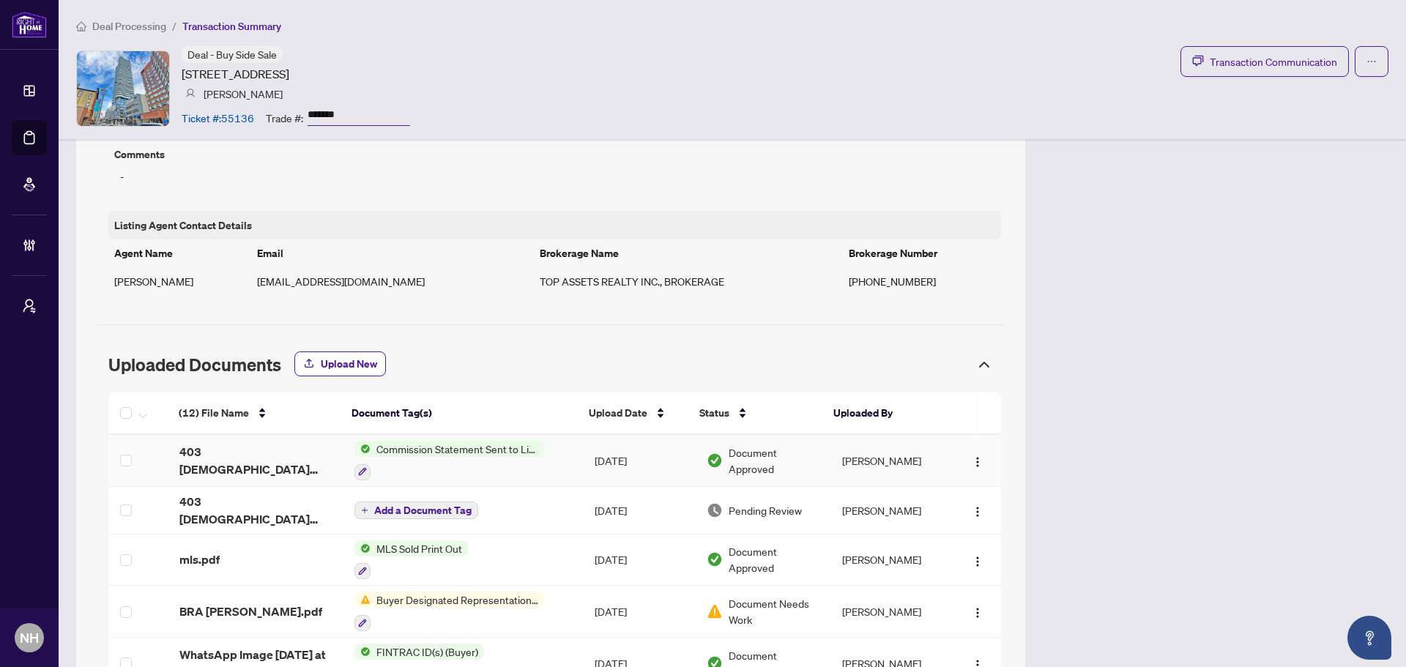
scroll to position [1166, 0]
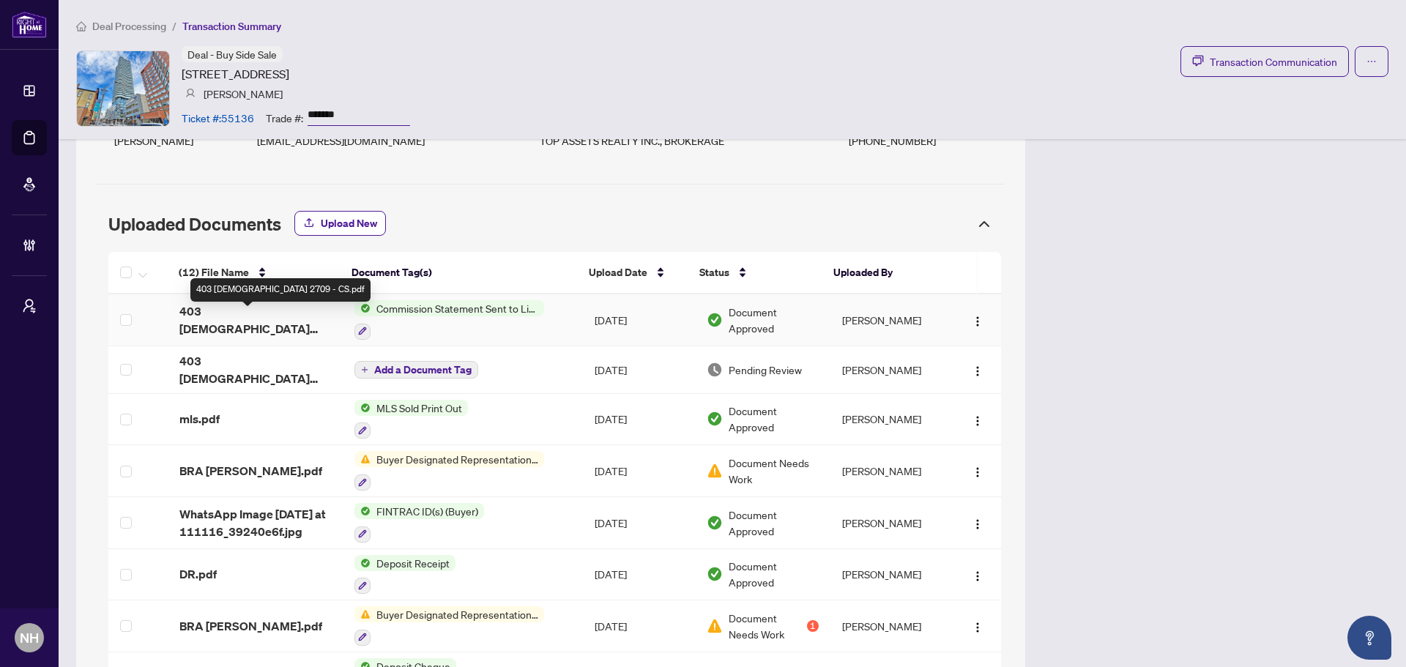
click at [238, 325] on span "403 [DEMOGRAPHIC_DATA] 2709 - CS.pdf" at bounding box center [255, 319] width 152 height 35
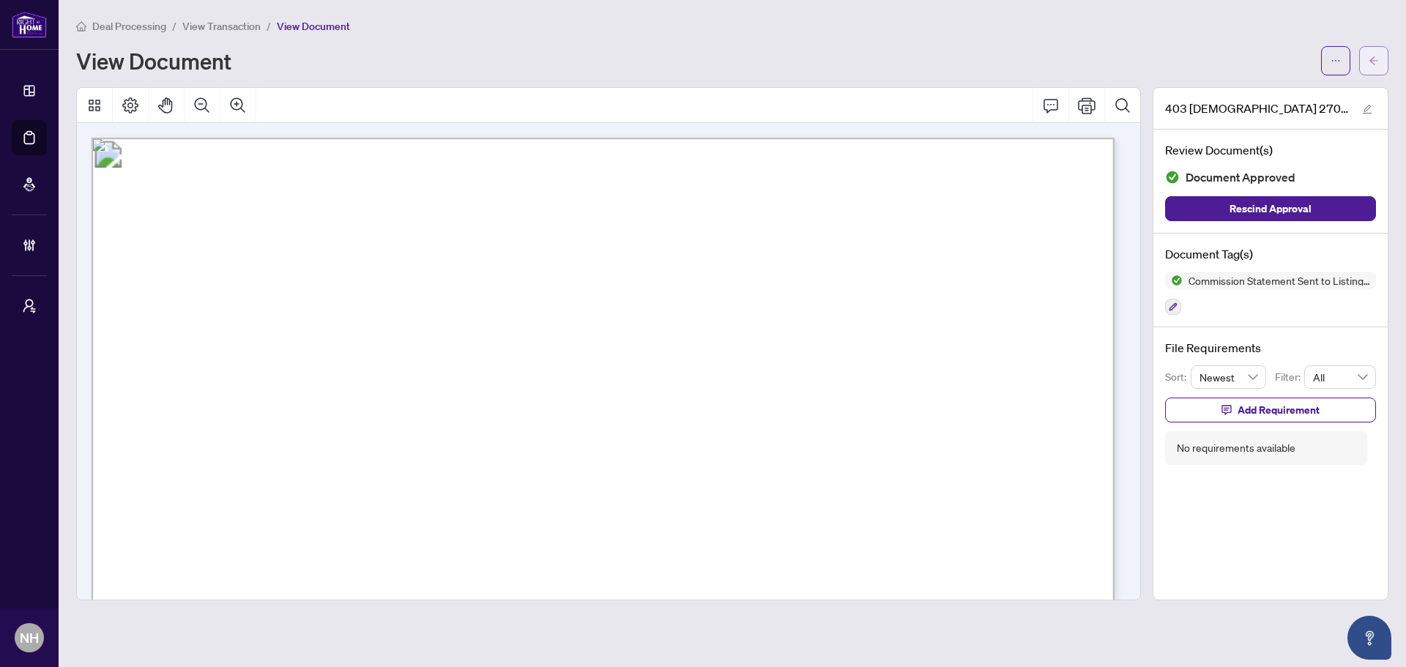
click at [1364, 73] on button "button" at bounding box center [1373, 60] width 29 height 29
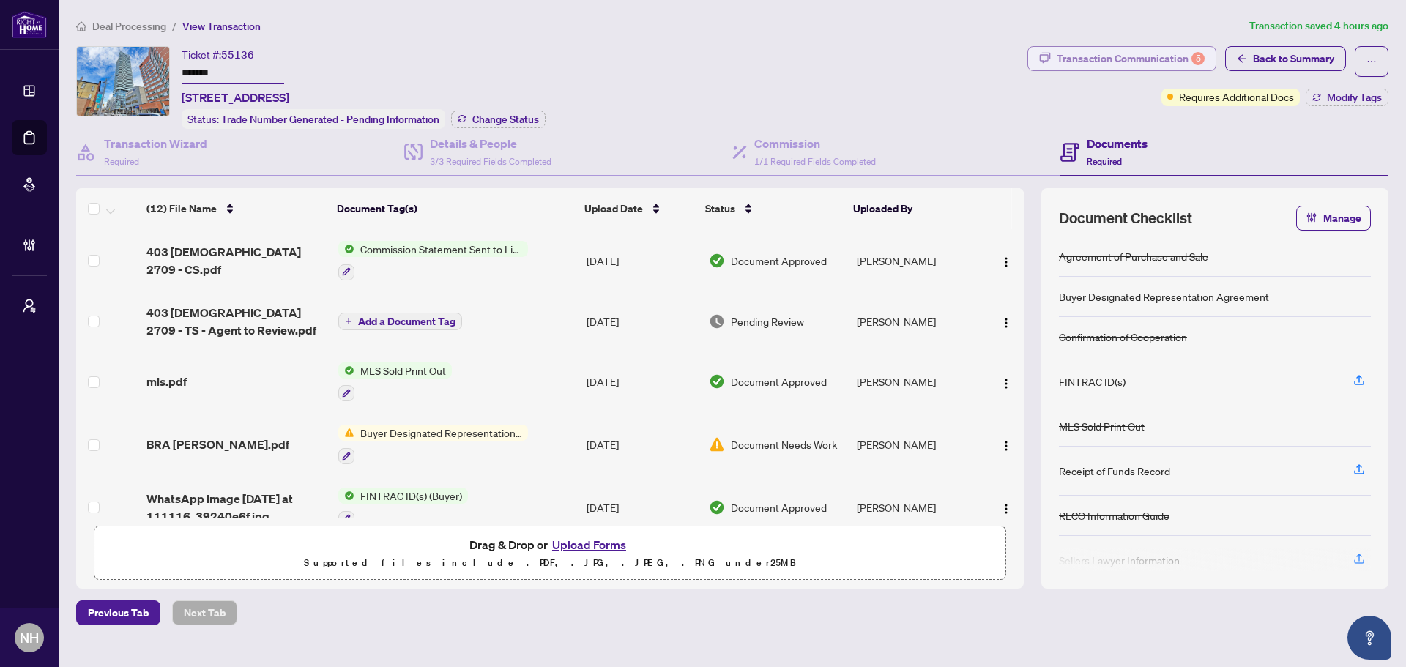
click at [1083, 60] on div "Transaction Communication 5" at bounding box center [1130, 58] width 148 height 23
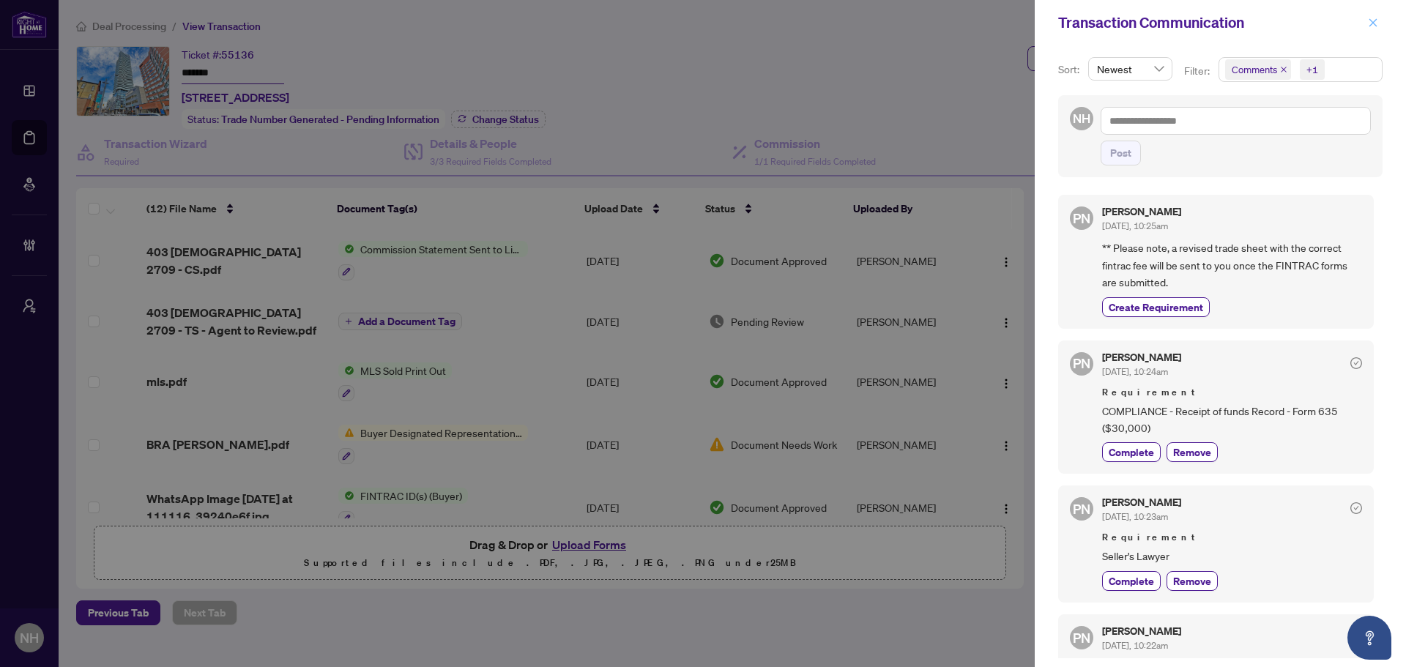
click at [1375, 21] on icon "close" at bounding box center [1373, 22] width 8 height 8
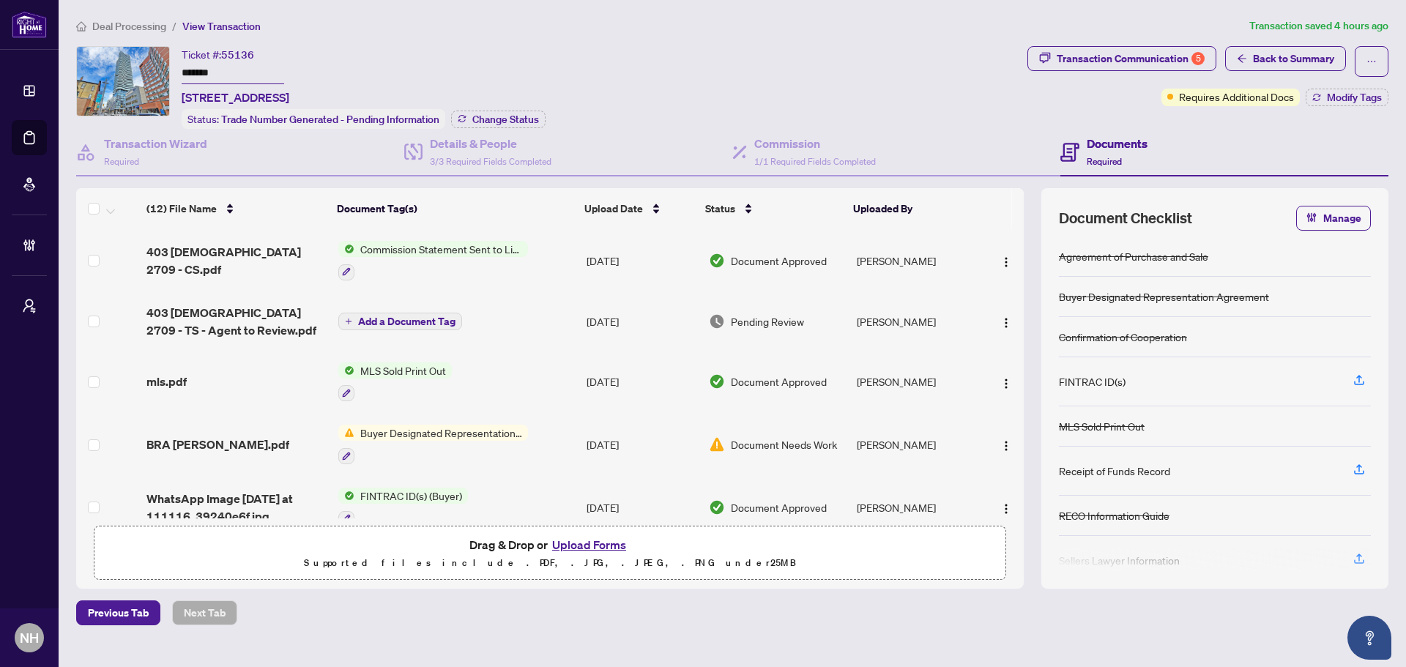
click at [95, 23] on span "Deal Processing" at bounding box center [129, 26] width 74 height 13
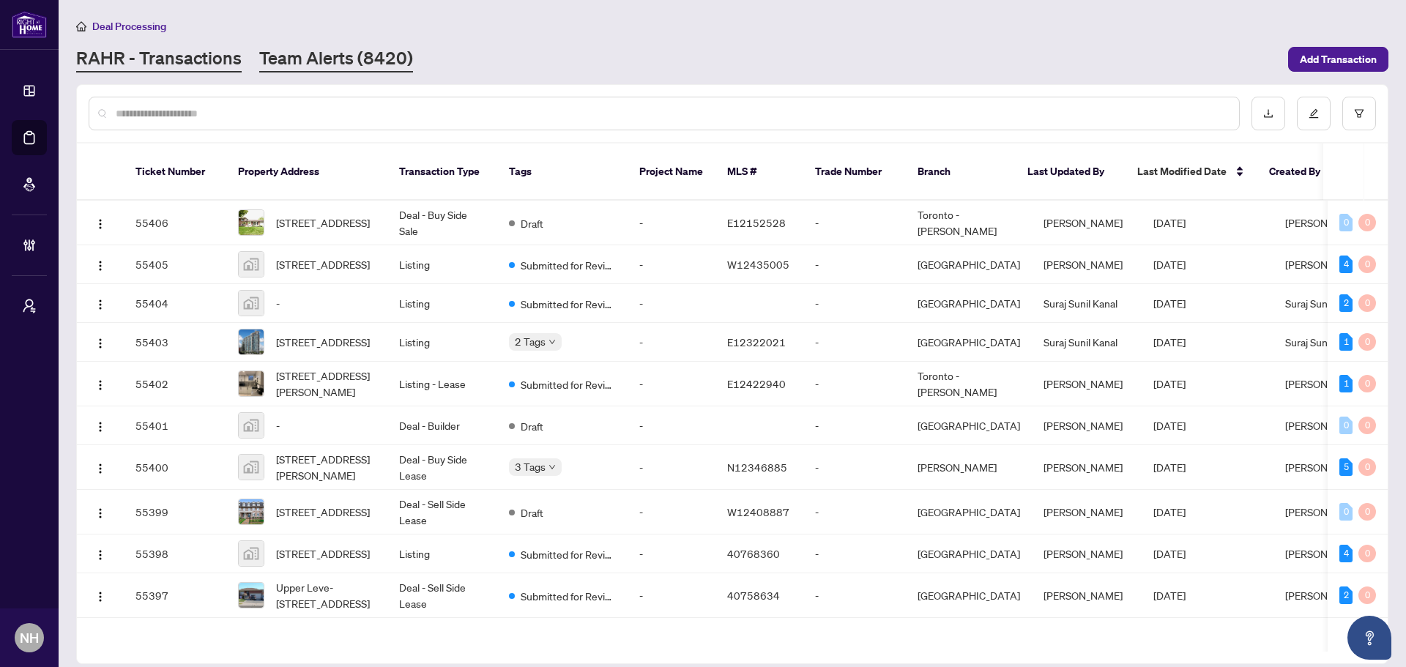
click at [325, 49] on link "Team Alerts (8420)" at bounding box center [336, 59] width 154 height 26
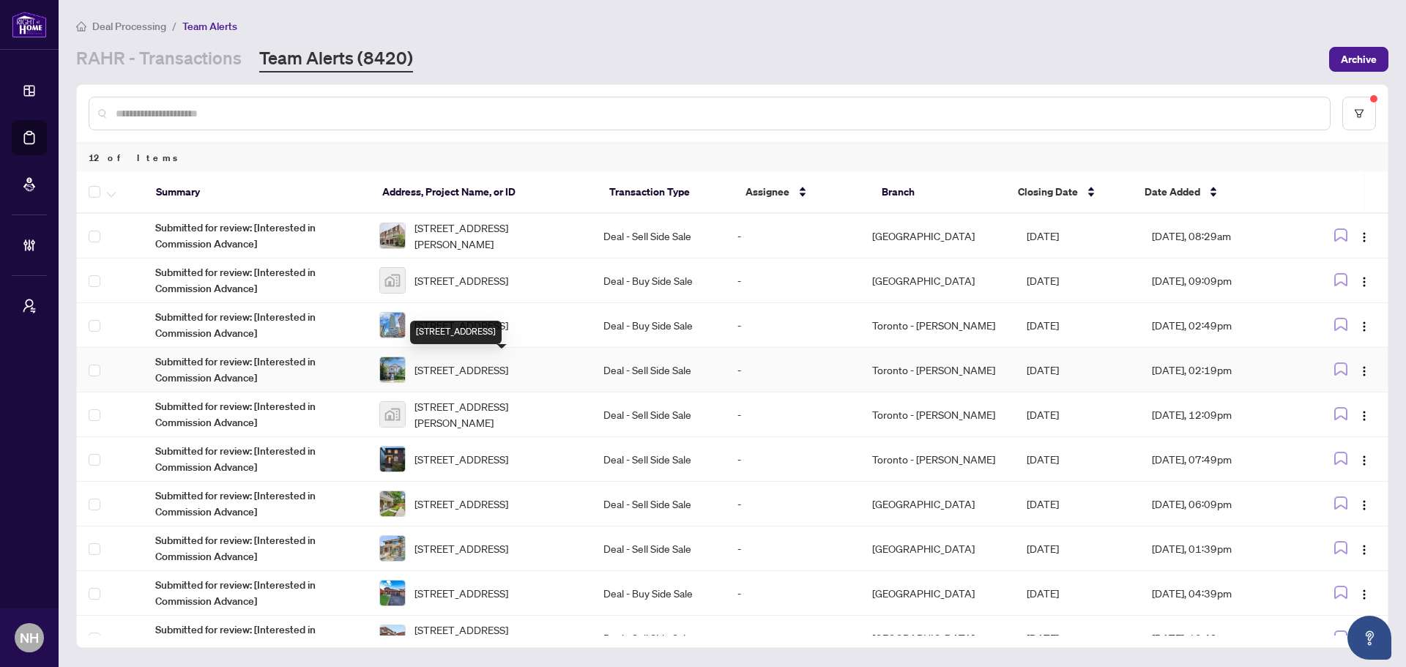
click at [491, 375] on span "[STREET_ADDRESS]" at bounding box center [461, 370] width 94 height 16
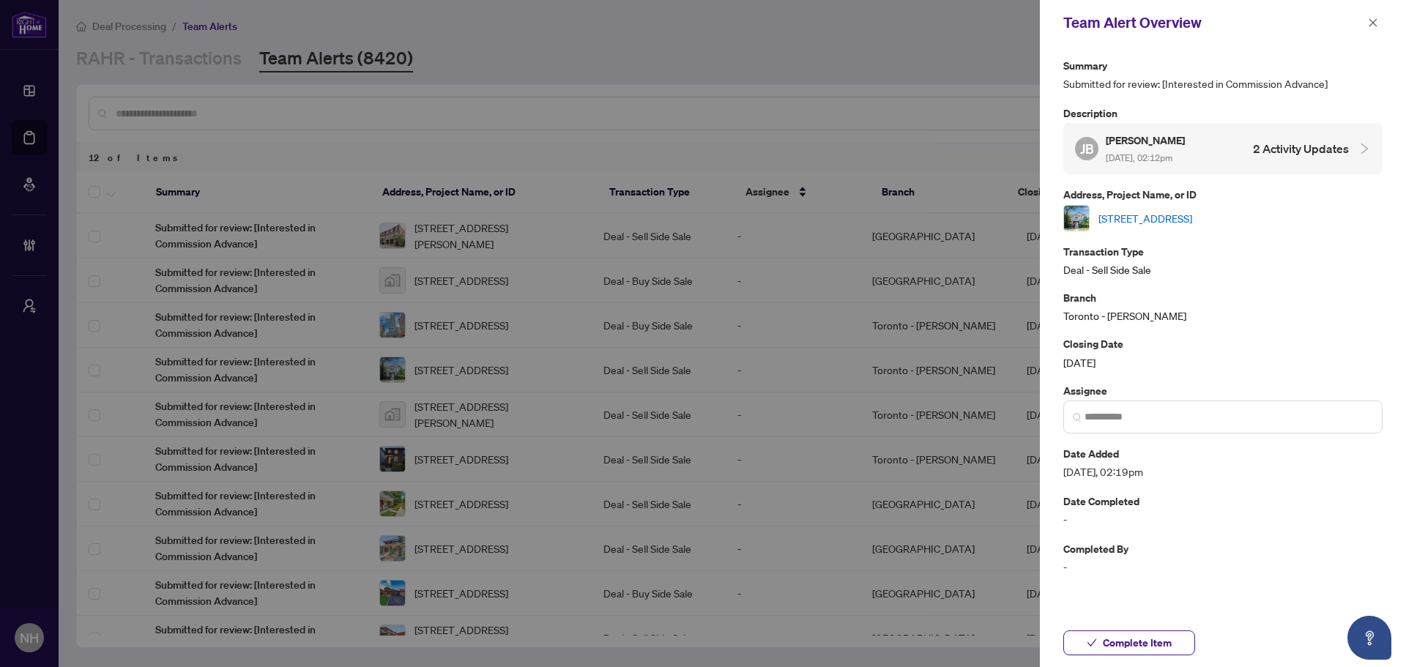
click at [1192, 223] on link "[STREET_ADDRESS]" at bounding box center [1145, 218] width 94 height 16
click at [1373, 21] on icon "close" at bounding box center [1373, 23] width 10 height 10
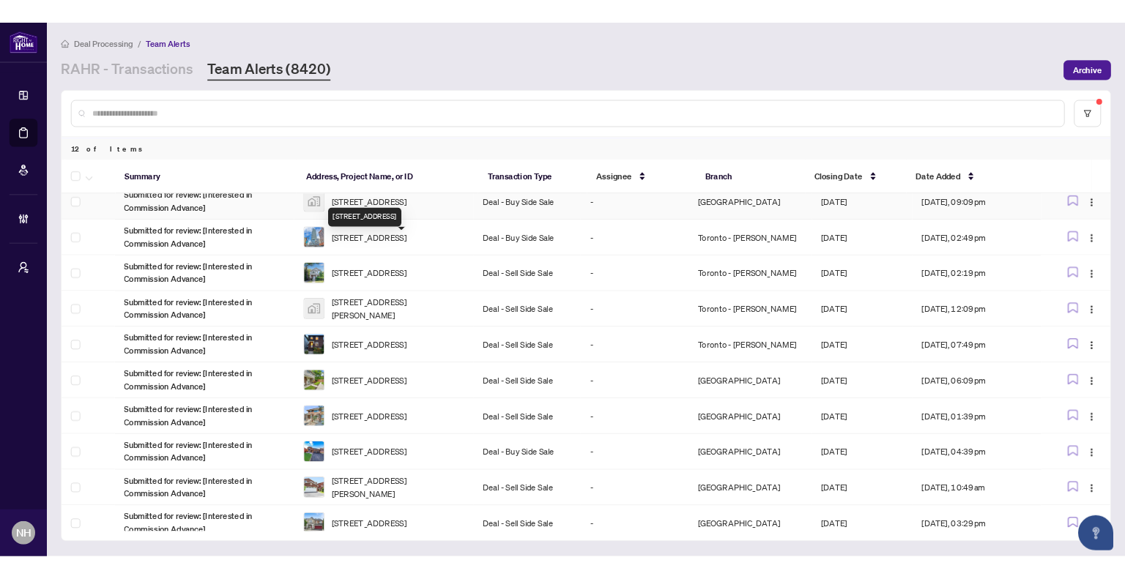
scroll to position [114, 0]
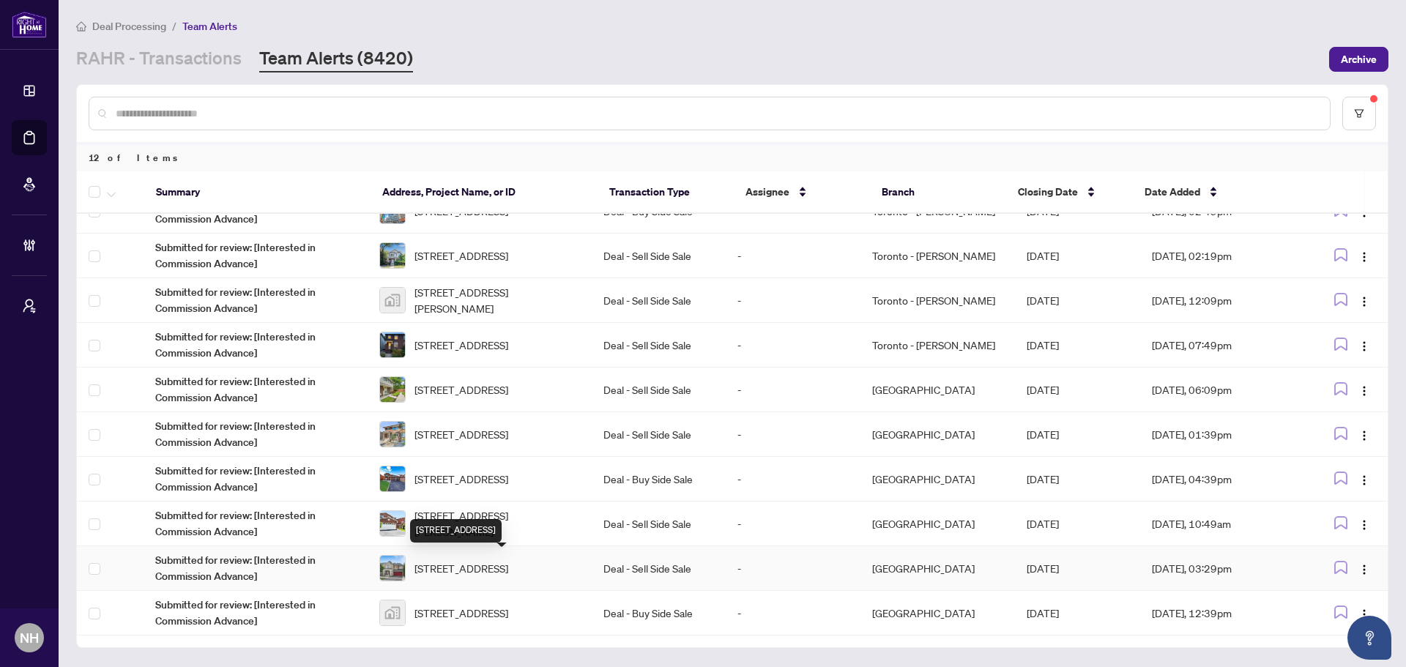
click at [485, 562] on span "65 Styles Cres, Ajax, Ontario L1Z 0A8, Canada" at bounding box center [461, 568] width 94 height 16
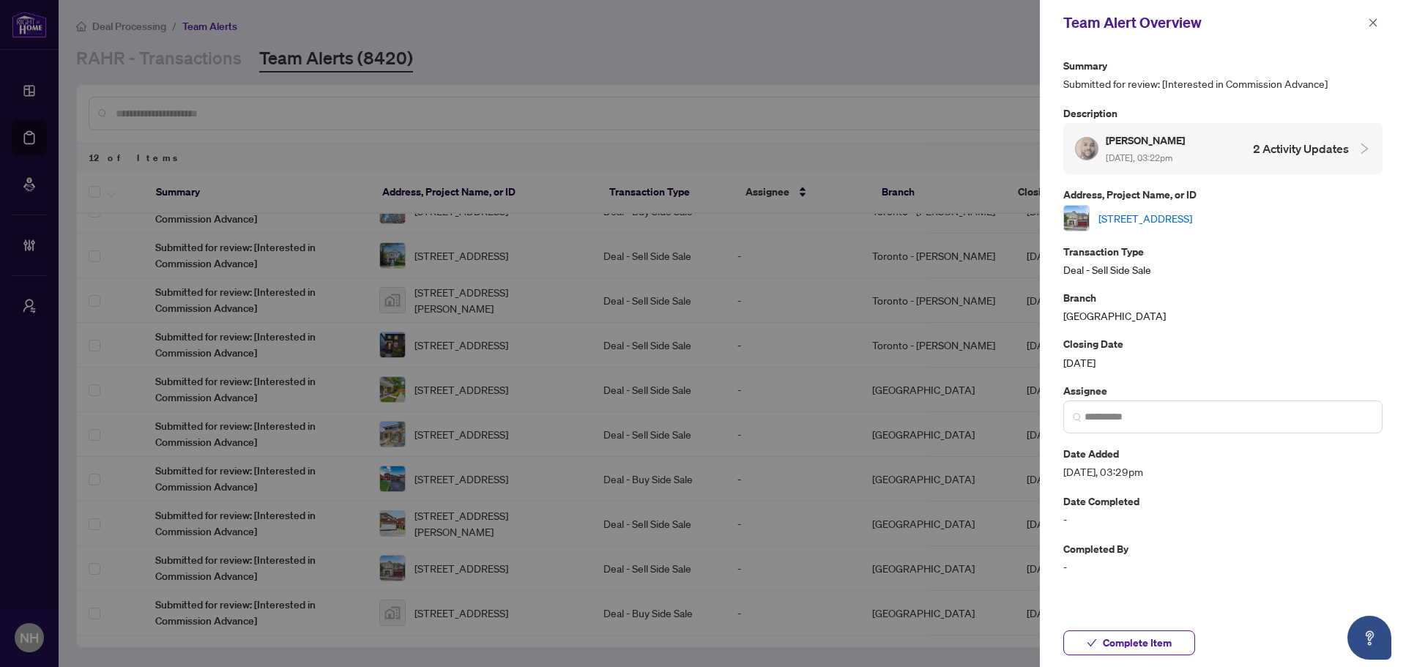
click at [1155, 220] on link "65 Styles Cres, Ajax, Ontario L1Z 0A8, Canada" at bounding box center [1145, 218] width 94 height 16
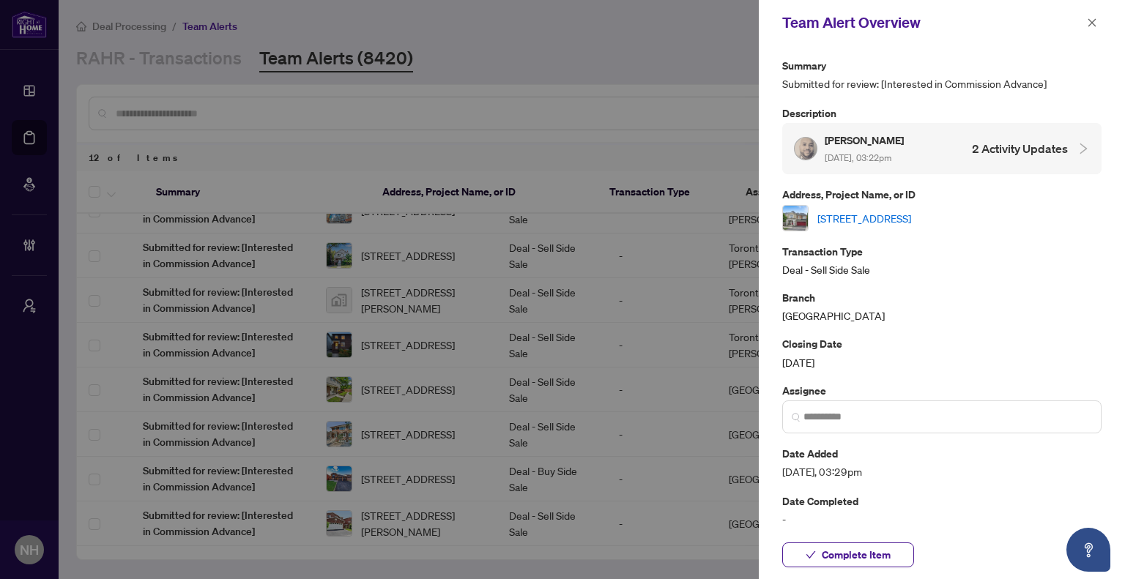
scroll to position [112, 0]
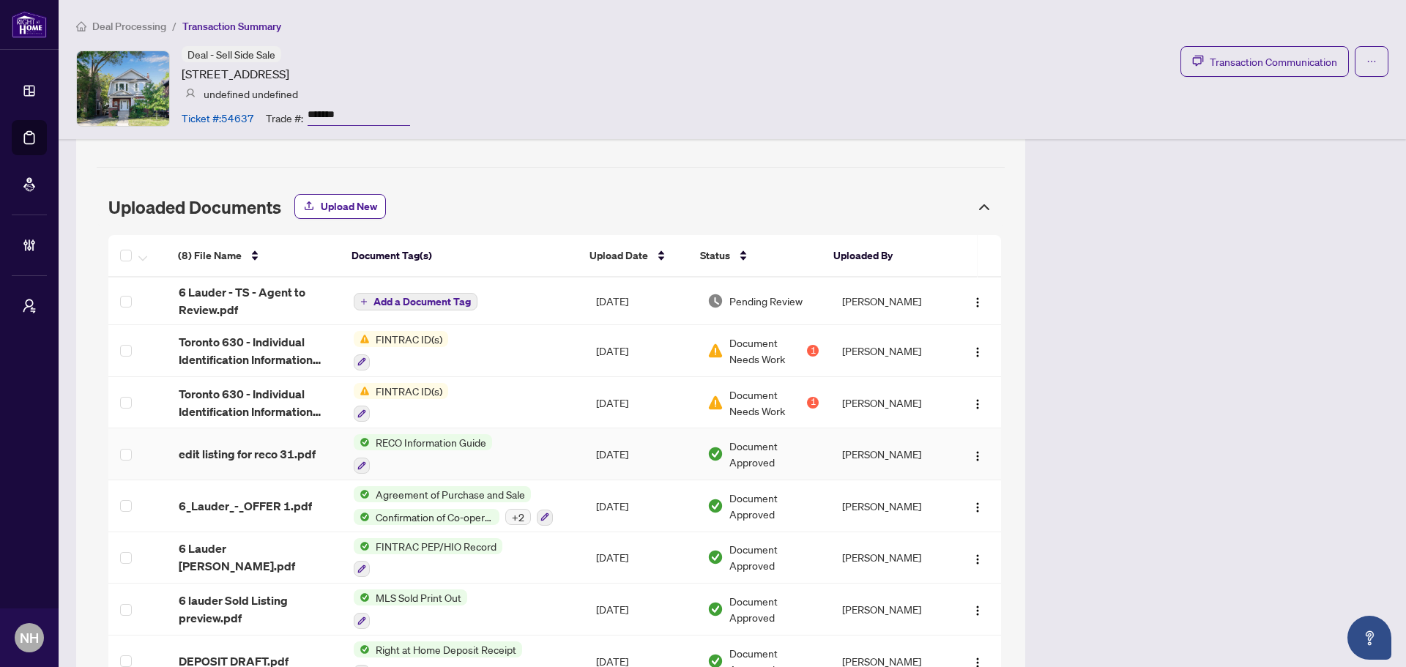
scroll to position [1391, 0]
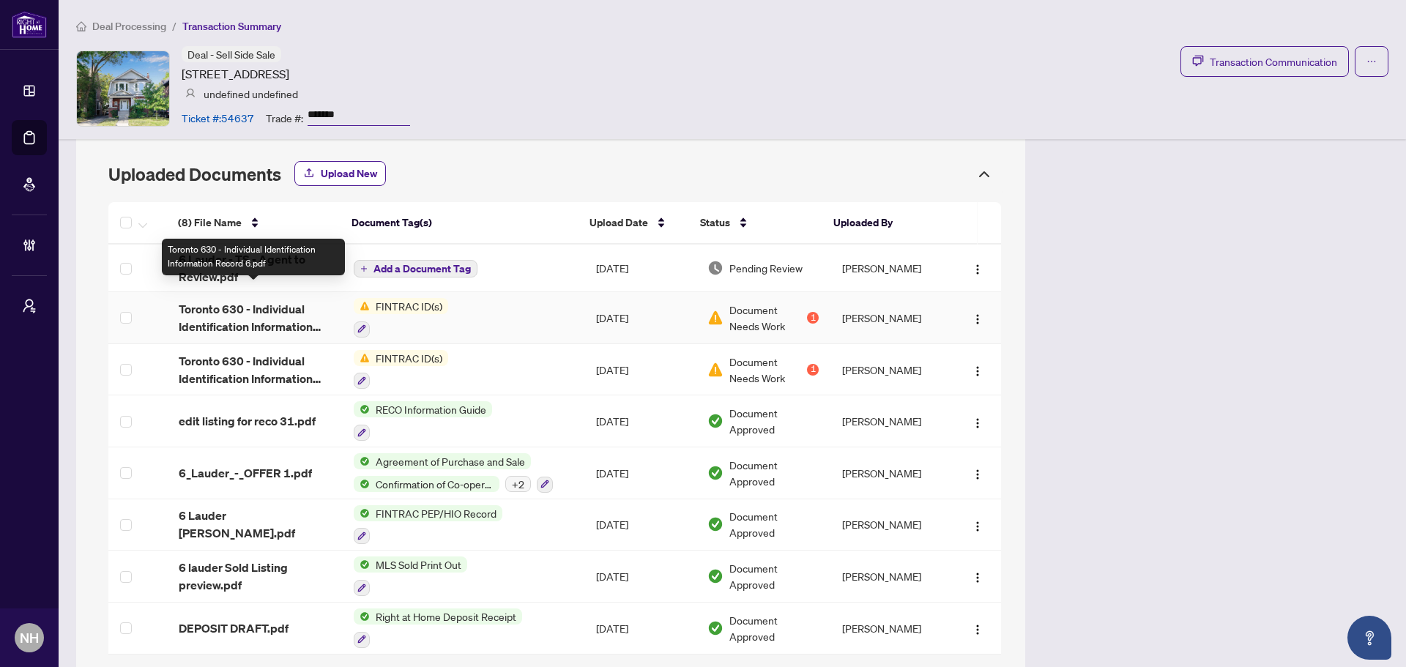
click at [236, 304] on span "Toronto 630 - Individual Identification Information Record 6.pdf" at bounding box center [255, 317] width 152 height 35
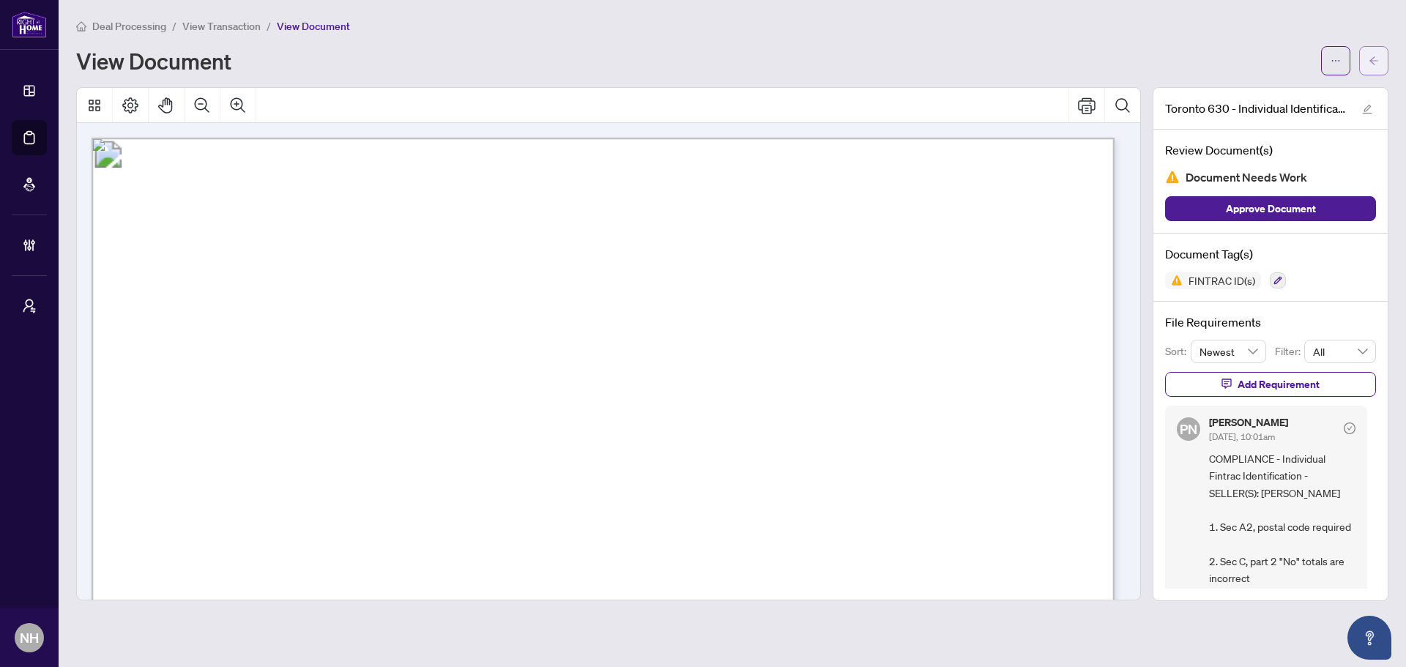
click at [1376, 62] on icon "arrow-left" at bounding box center [1373, 61] width 10 height 10
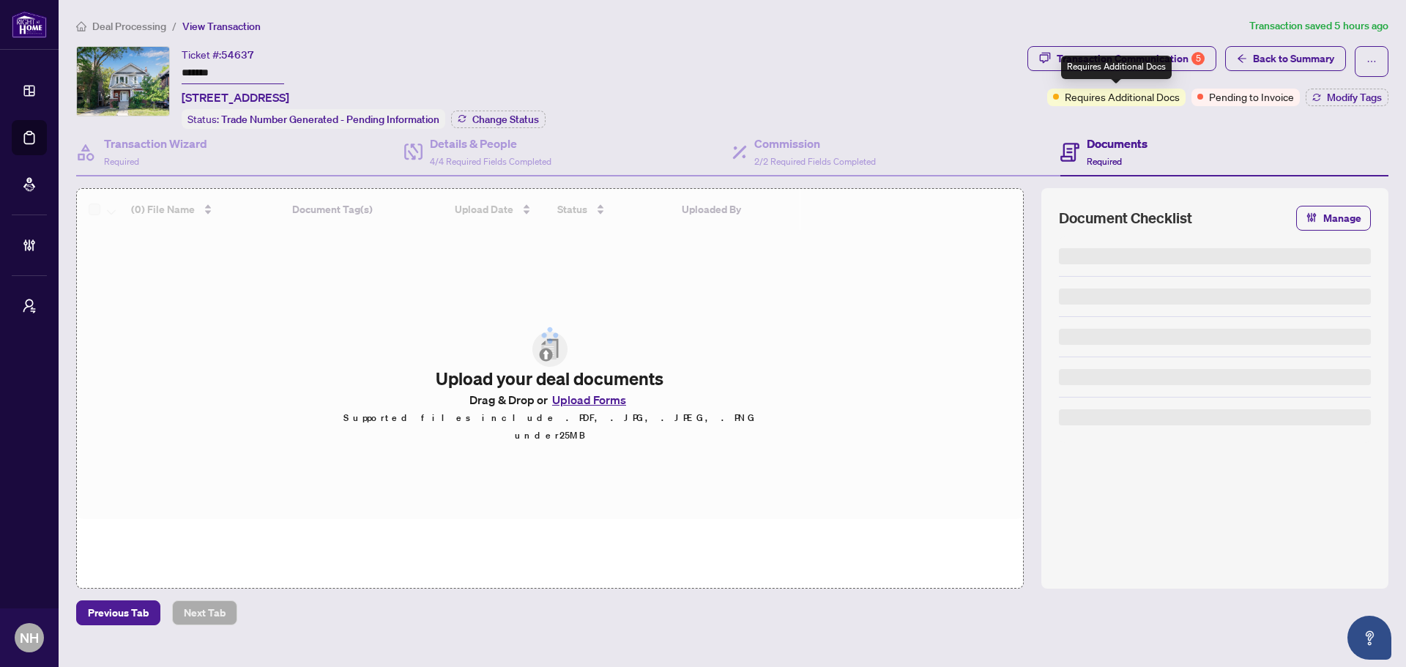
click at [1115, 77] on div "Requires Additional Docs" at bounding box center [1116, 67] width 111 height 23
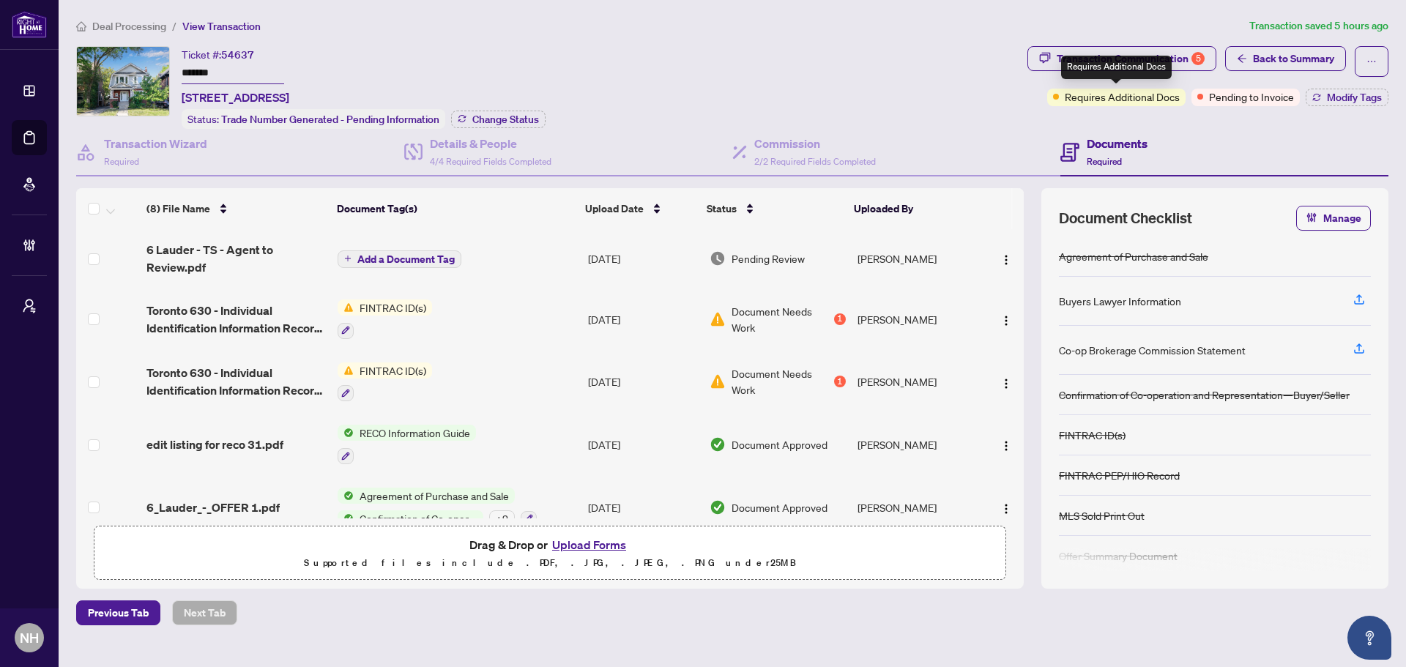
click at [1127, 59] on div "Requires Additional Docs" at bounding box center [1116, 67] width 111 height 23
click at [1059, 64] on div "Transaction Communication 5" at bounding box center [1130, 58] width 148 height 23
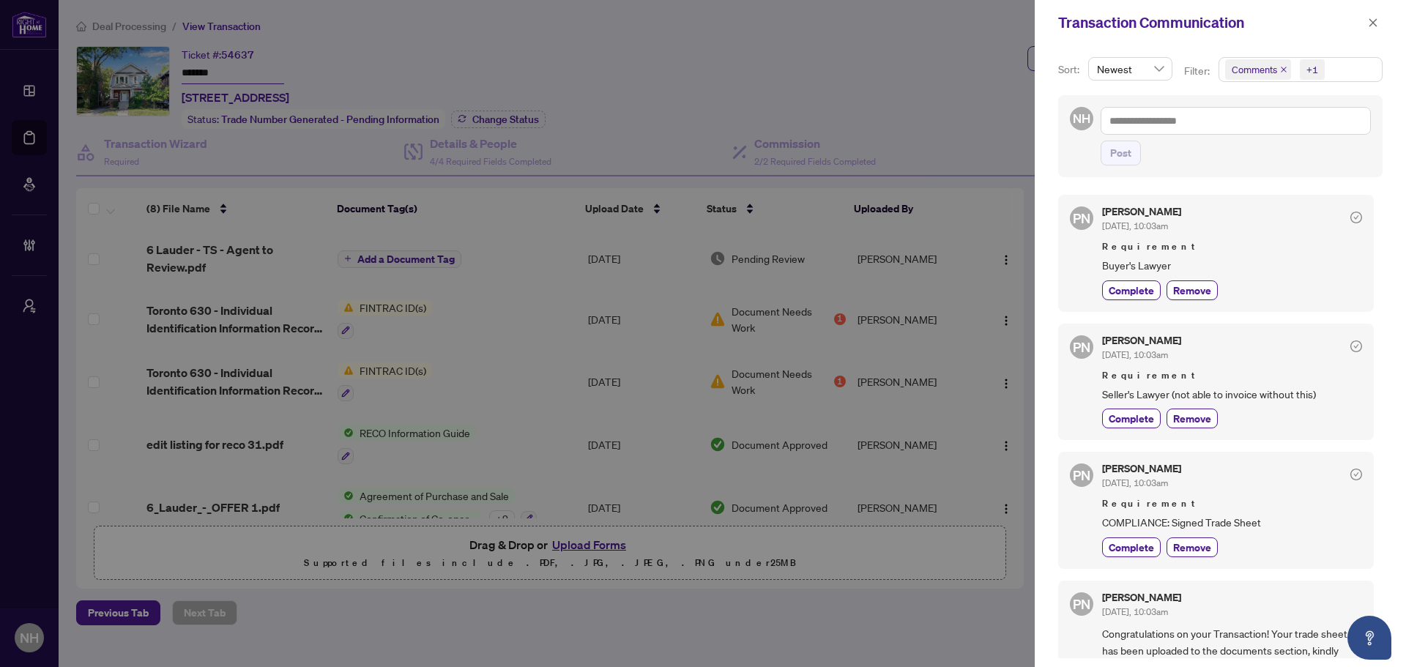
scroll to position [73, 0]
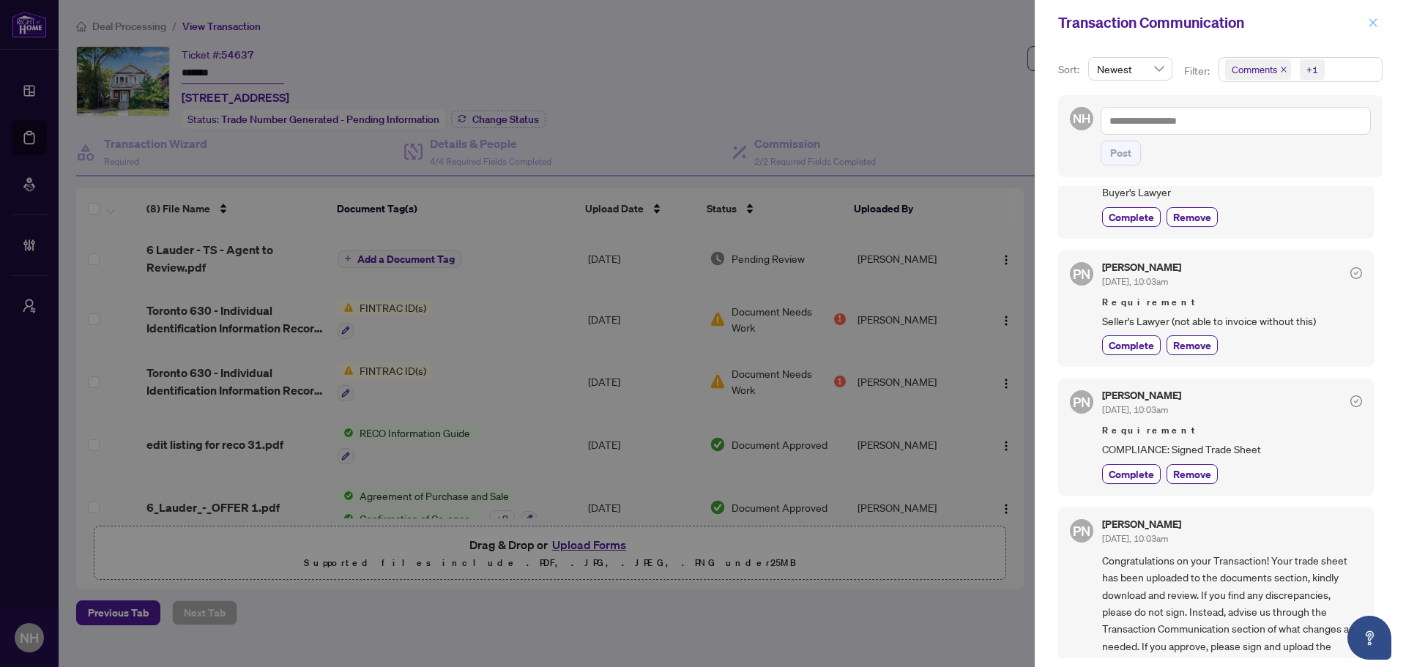
click at [1373, 23] on icon "close" at bounding box center [1373, 22] width 8 height 8
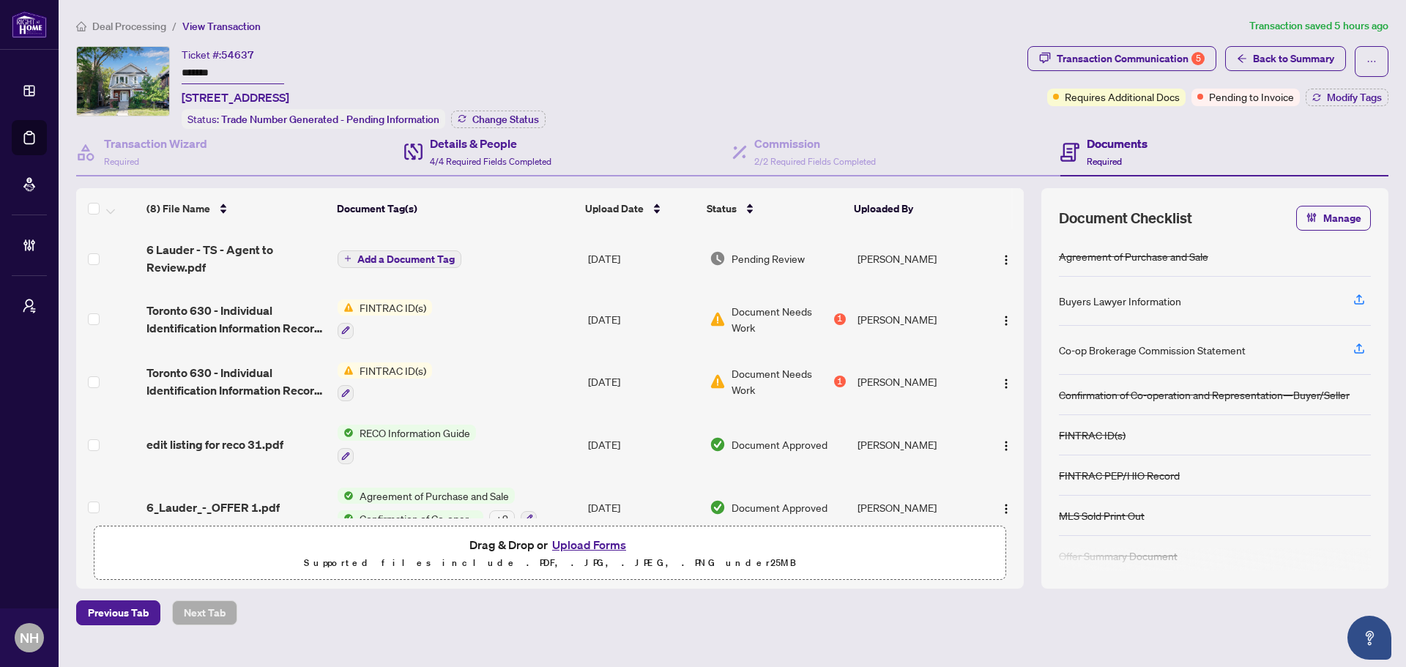
click at [562, 157] on div "Details & People 4/4 Required Fields Completed" at bounding box center [568, 153] width 328 height 48
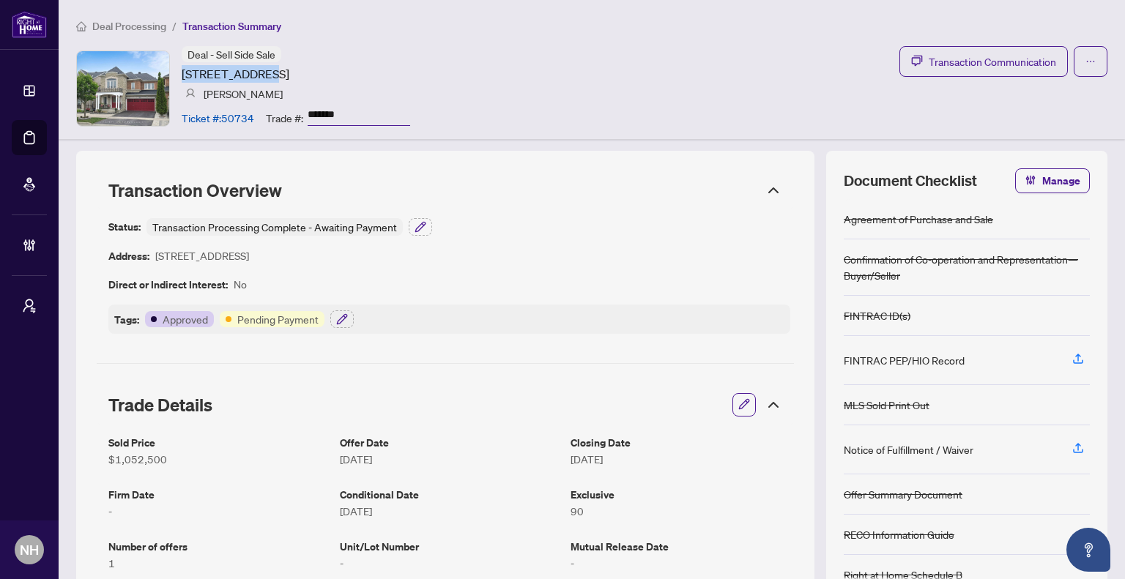
drag, startPoint x: 179, startPoint y: 71, endPoint x: 256, endPoint y: 71, distance: 77.6
click at [256, 71] on div "Deal - Sell Side Sale [STREET_ADDRESS] [PERSON_NAME] Ticket #: 50734 Trade #: *…" at bounding box center [243, 88] width 334 height 84
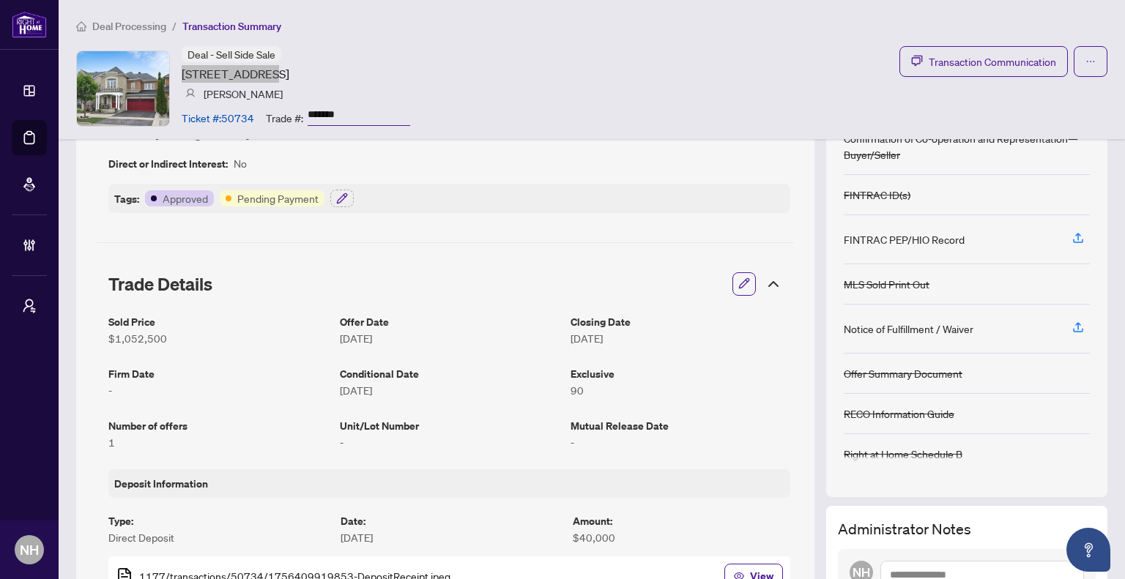
scroll to position [146, 0]
